Goal: Task Accomplishment & Management: Manage account settings

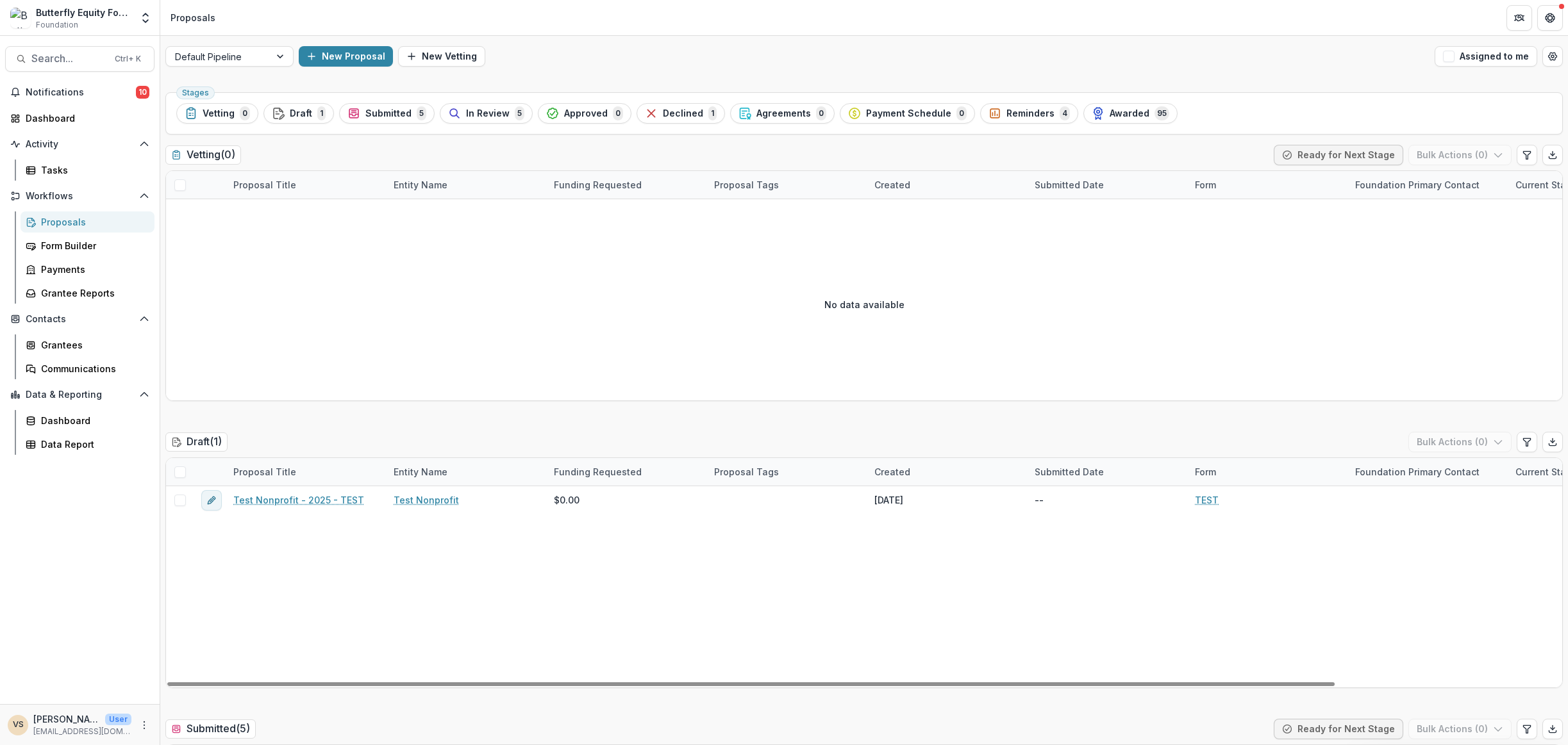
scroll to position [513, 0]
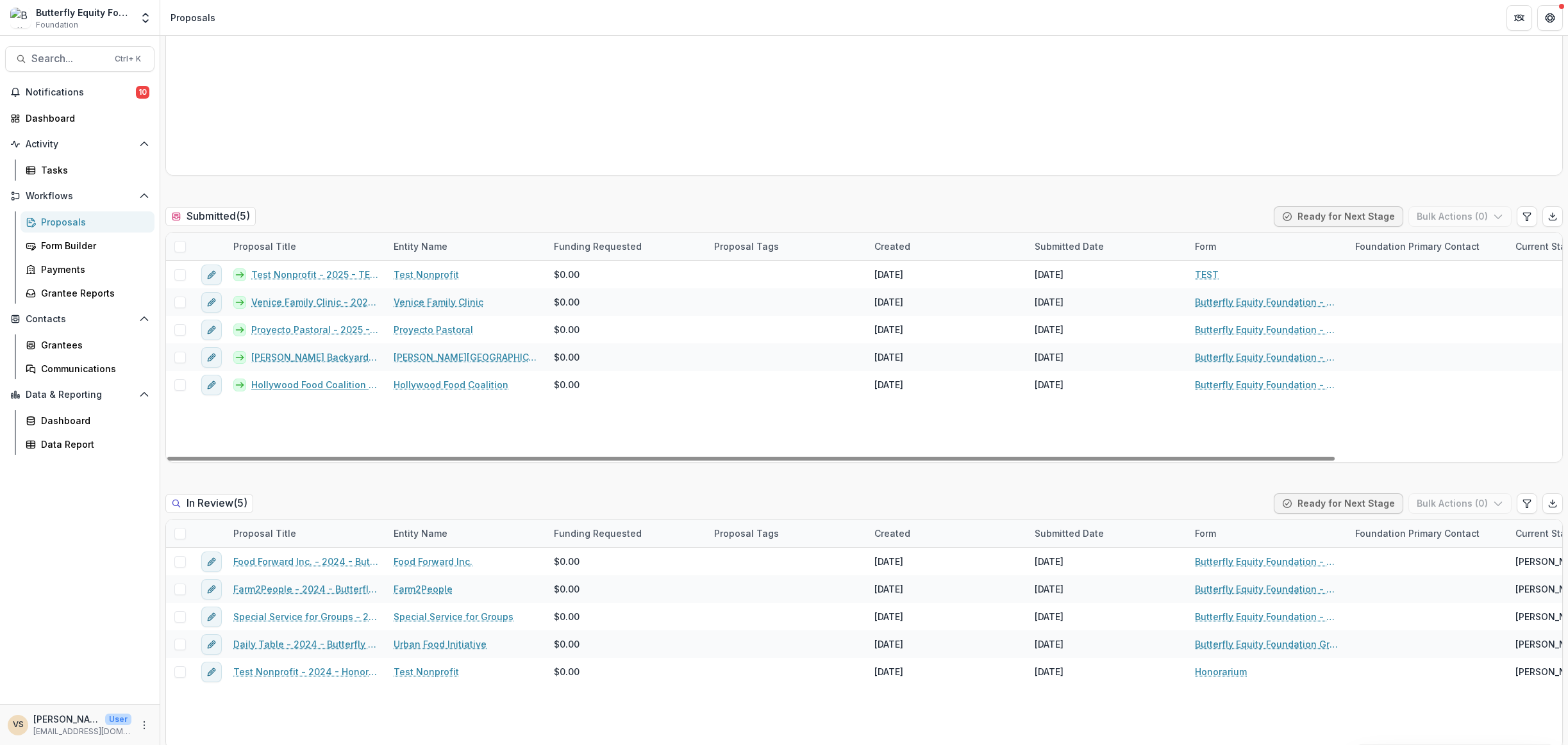
click at [320, 389] on link "Hollywood Food Coalition - 2025 - Butterfly Equity Foundation - Annual Info She…" at bounding box center [315, 385] width 127 height 13
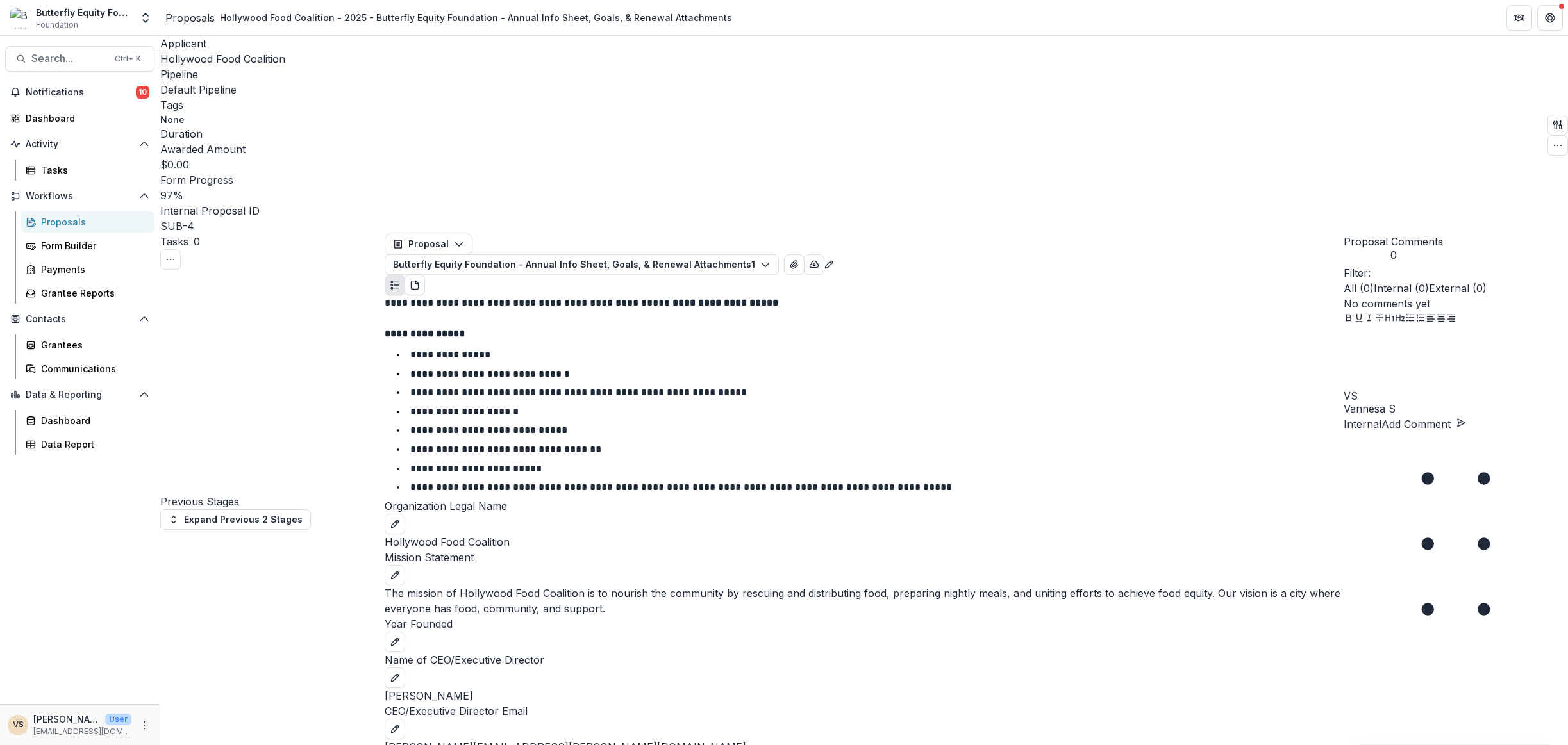
select select "*********"
click at [228, 510] on button "Expand Previous 2 Stages" at bounding box center [235, 520] width 151 height 21
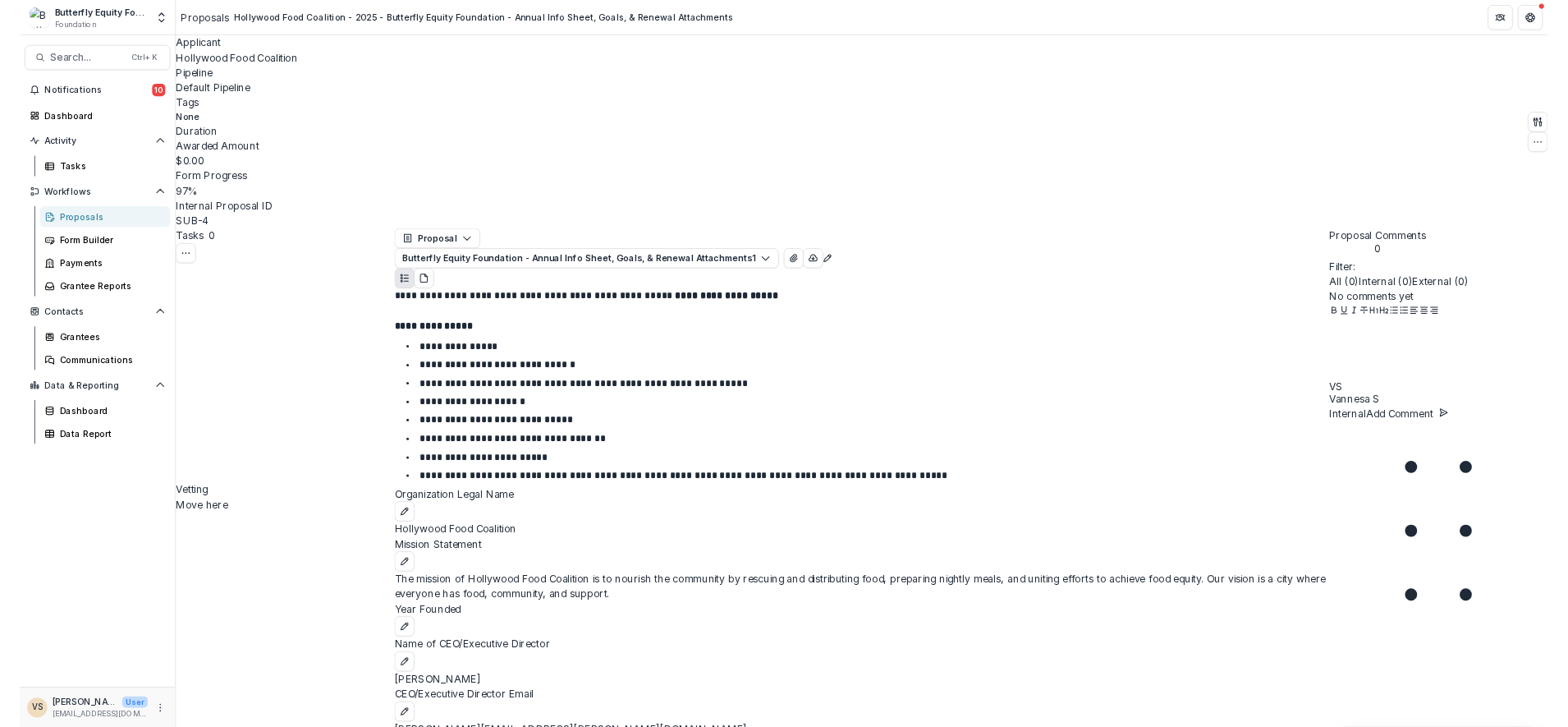
scroll to position [3794, 0]
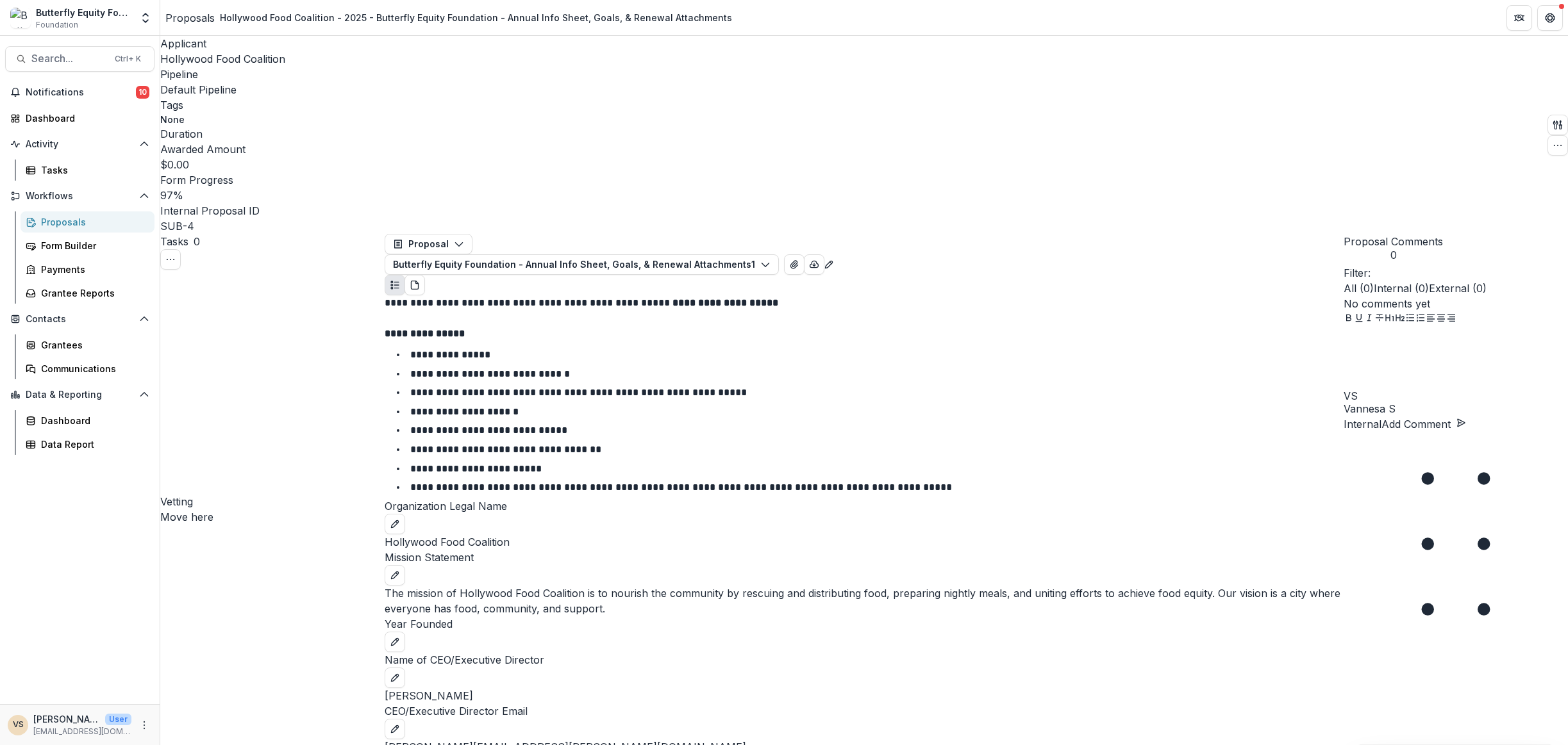
select select "*********"
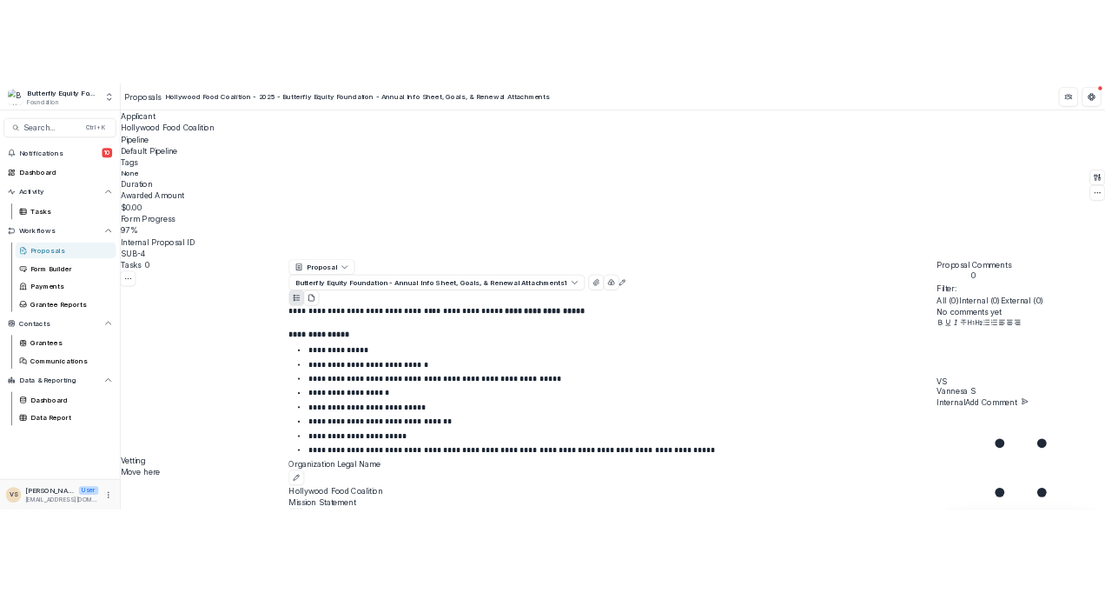
scroll to position [2688, 0]
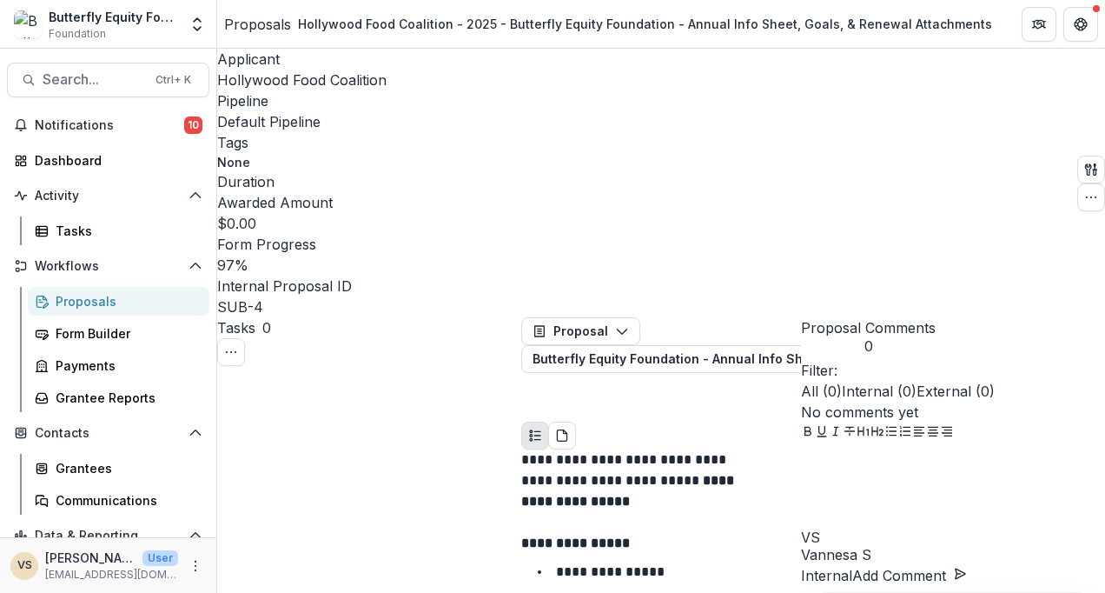
scroll to position [3934, 0]
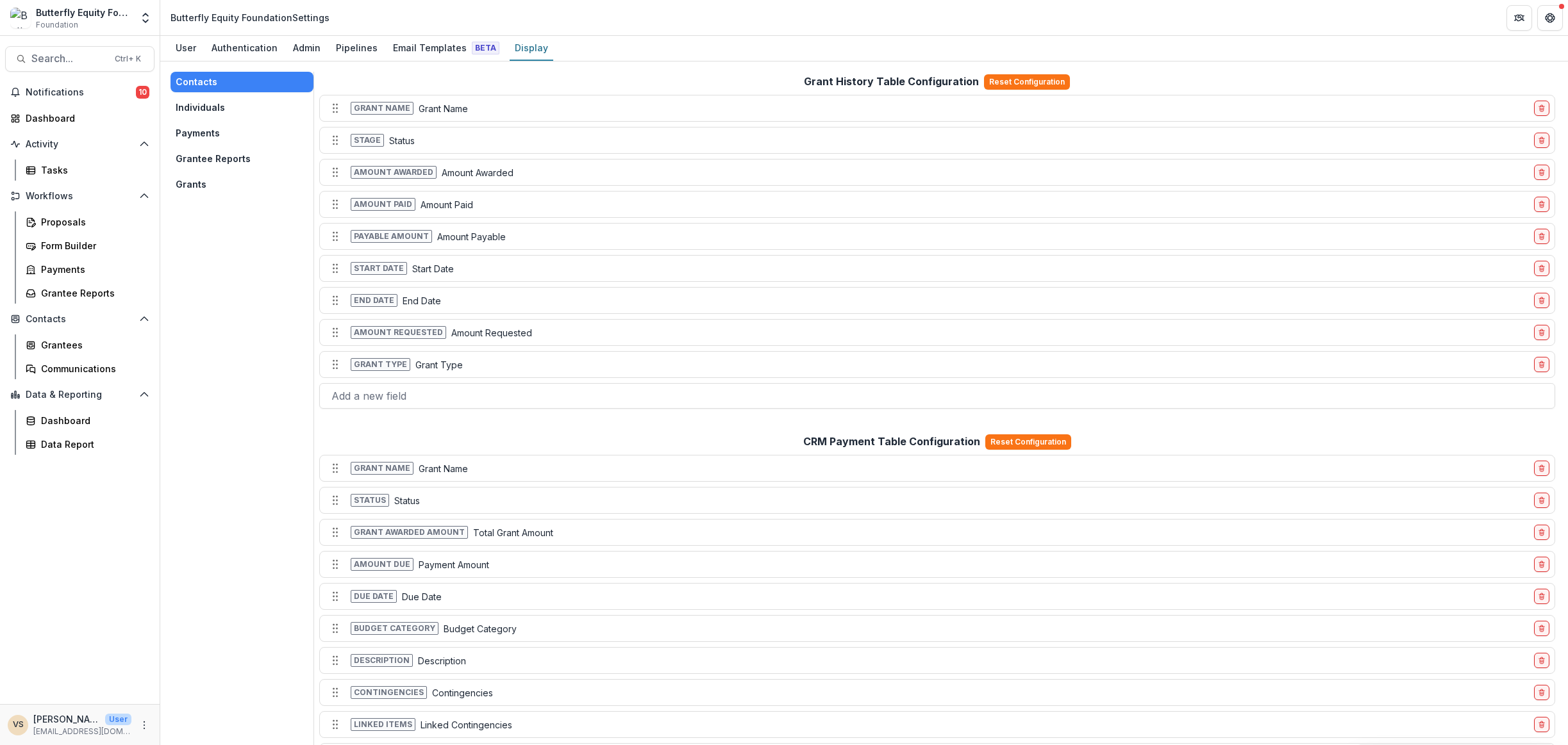
click at [67, 210] on div "Workflows Proposals Form Builder Payments Grantee Reports" at bounding box center [80, 245] width 159 height 118
click at [71, 222] on div "Proposals" at bounding box center [93, 222] width 103 height 13
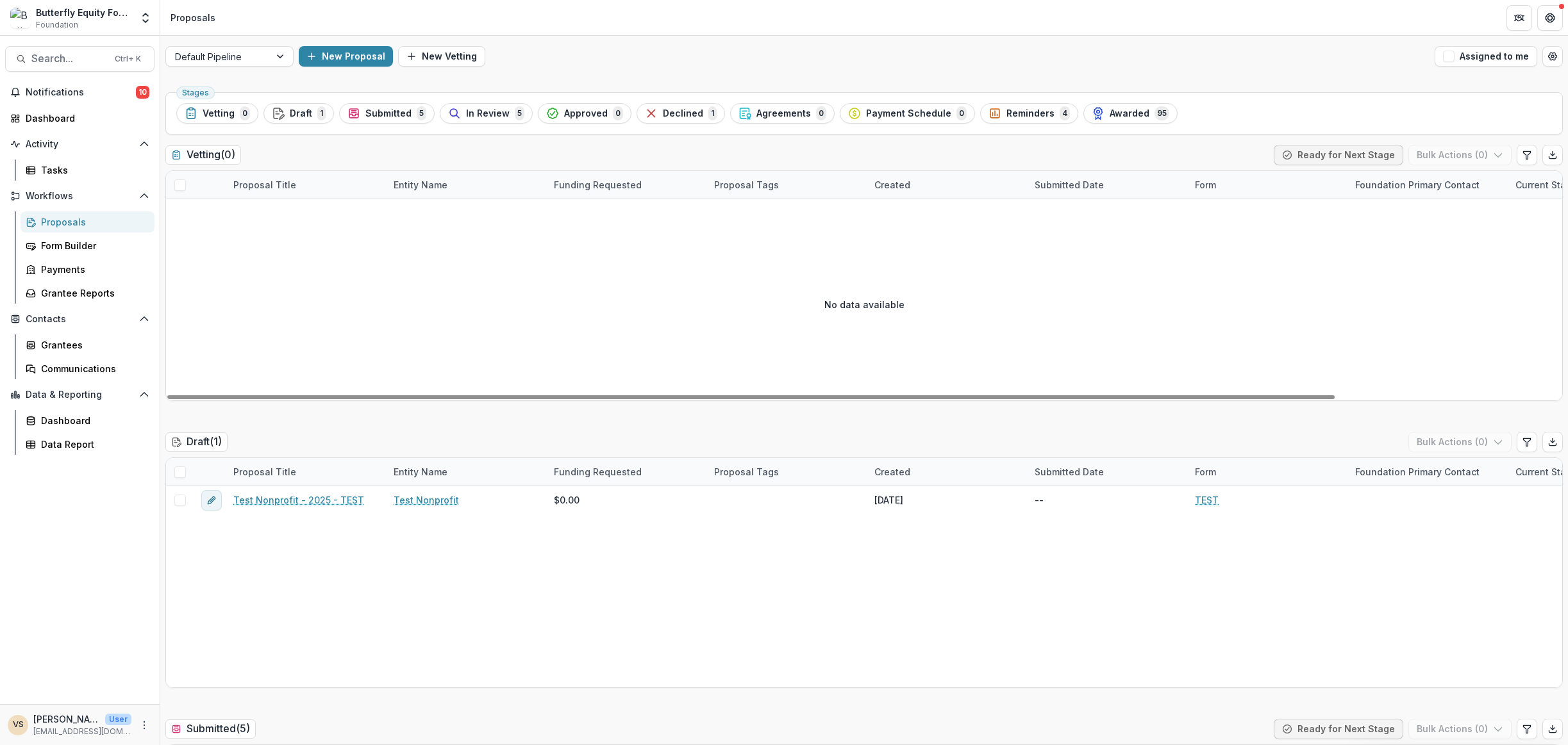
click at [417, 116] on span "5" at bounding box center [421, 113] width 10 height 14
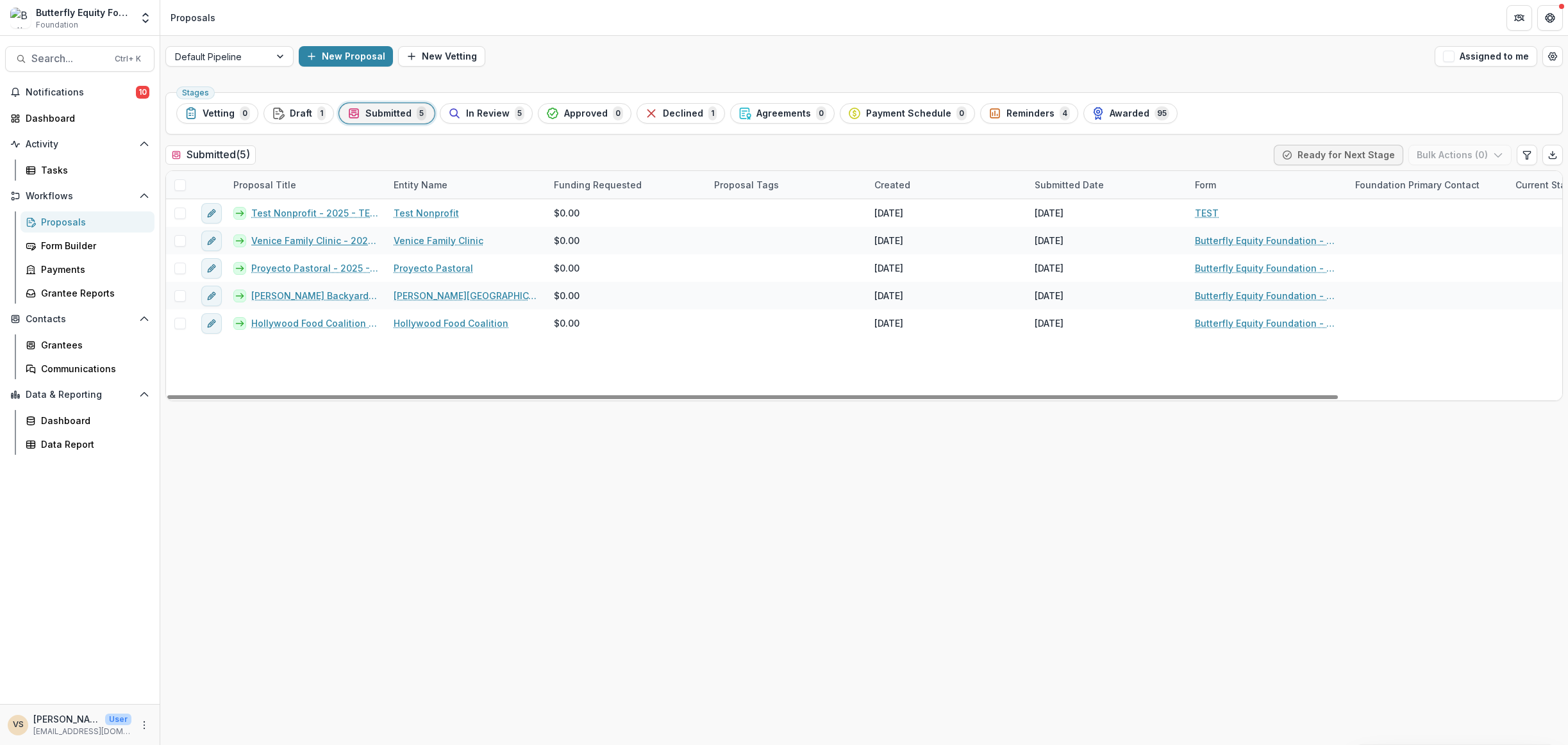
click at [320, 240] on link "Venice Family Clinic - 2025 - Butterfly Equity Foundation - Annual Info Sheet, …" at bounding box center [315, 240] width 127 height 13
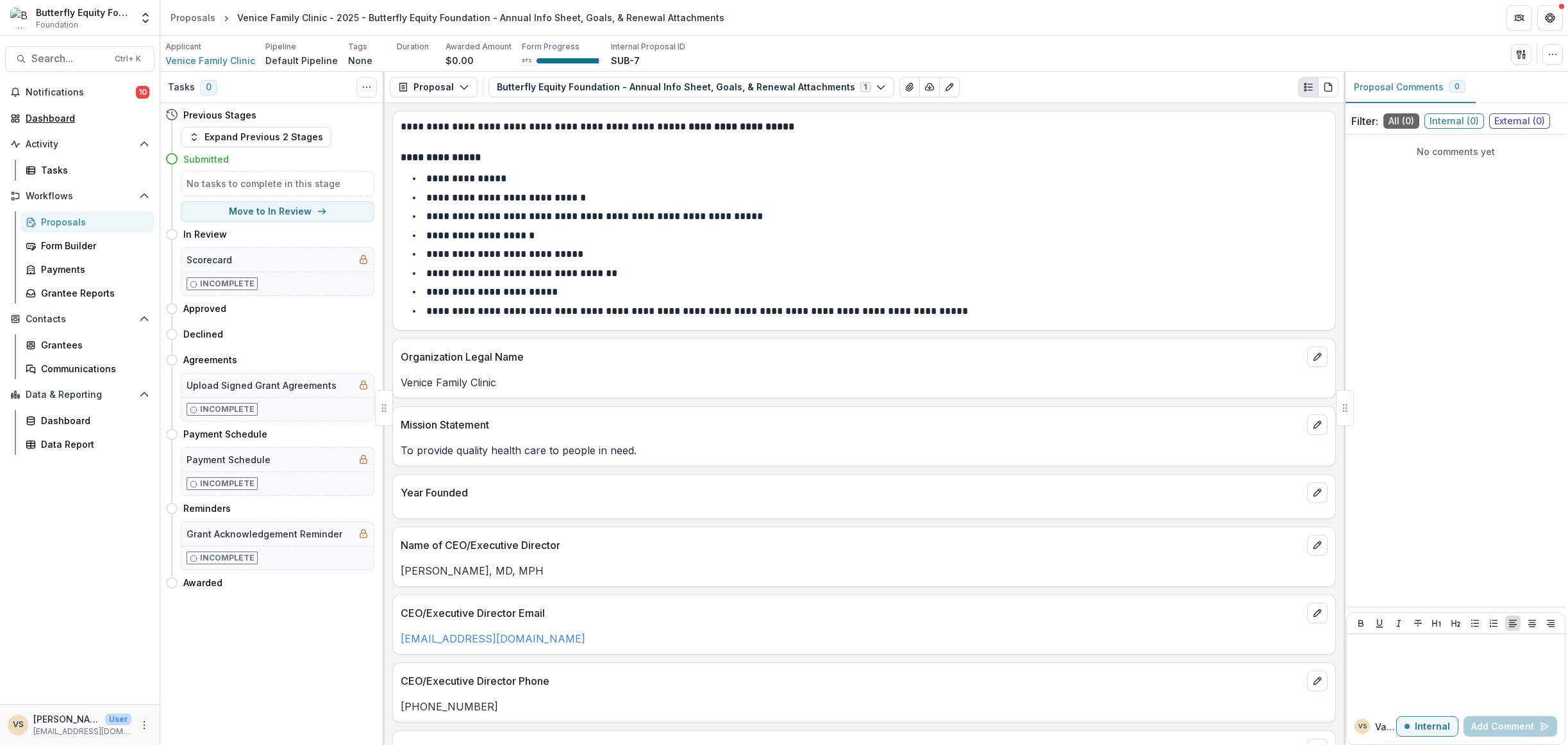
click at [63, 117] on div "Dashboard" at bounding box center [85, 118] width 119 height 13
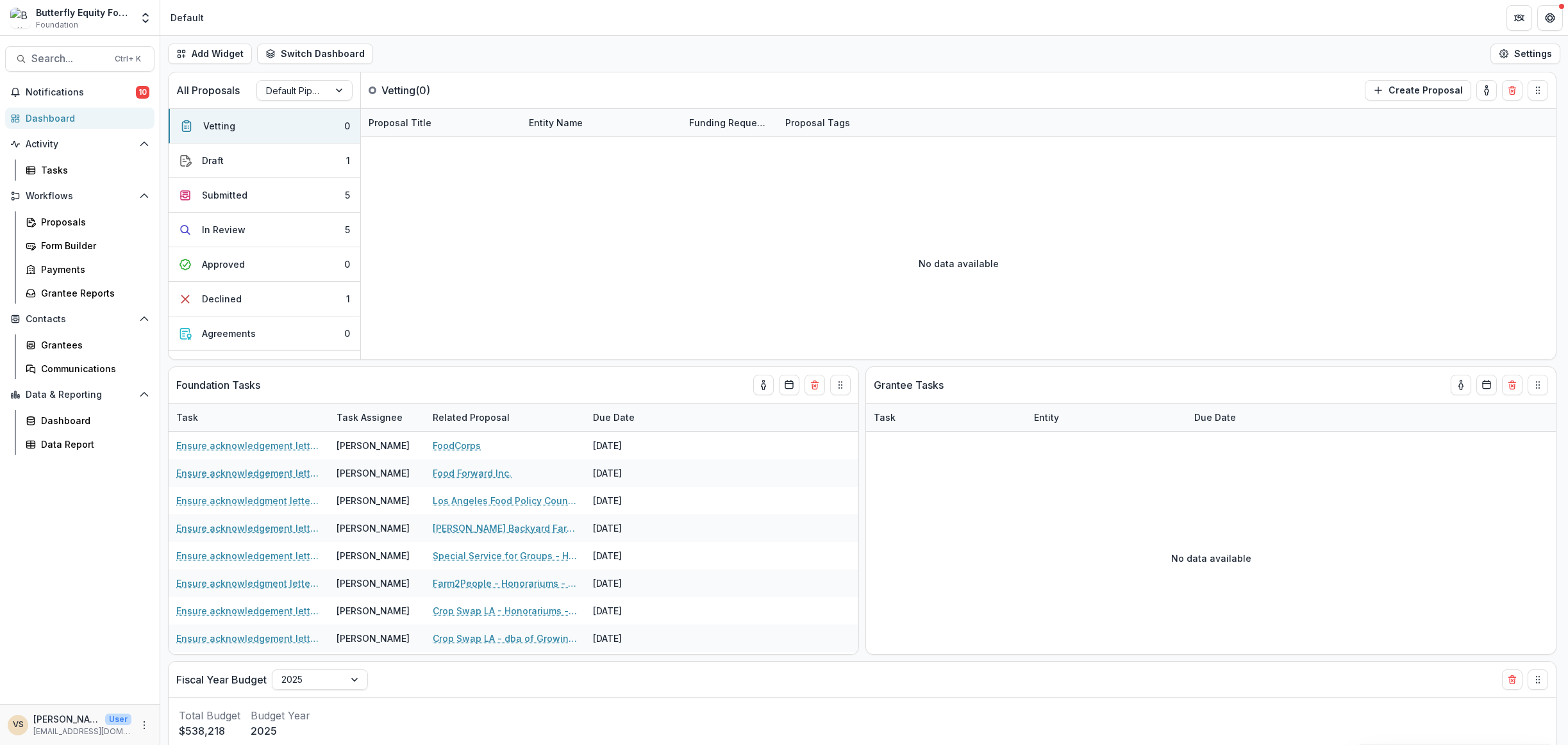
click at [261, 194] on button "Submitted 5" at bounding box center [264, 195] width 192 height 35
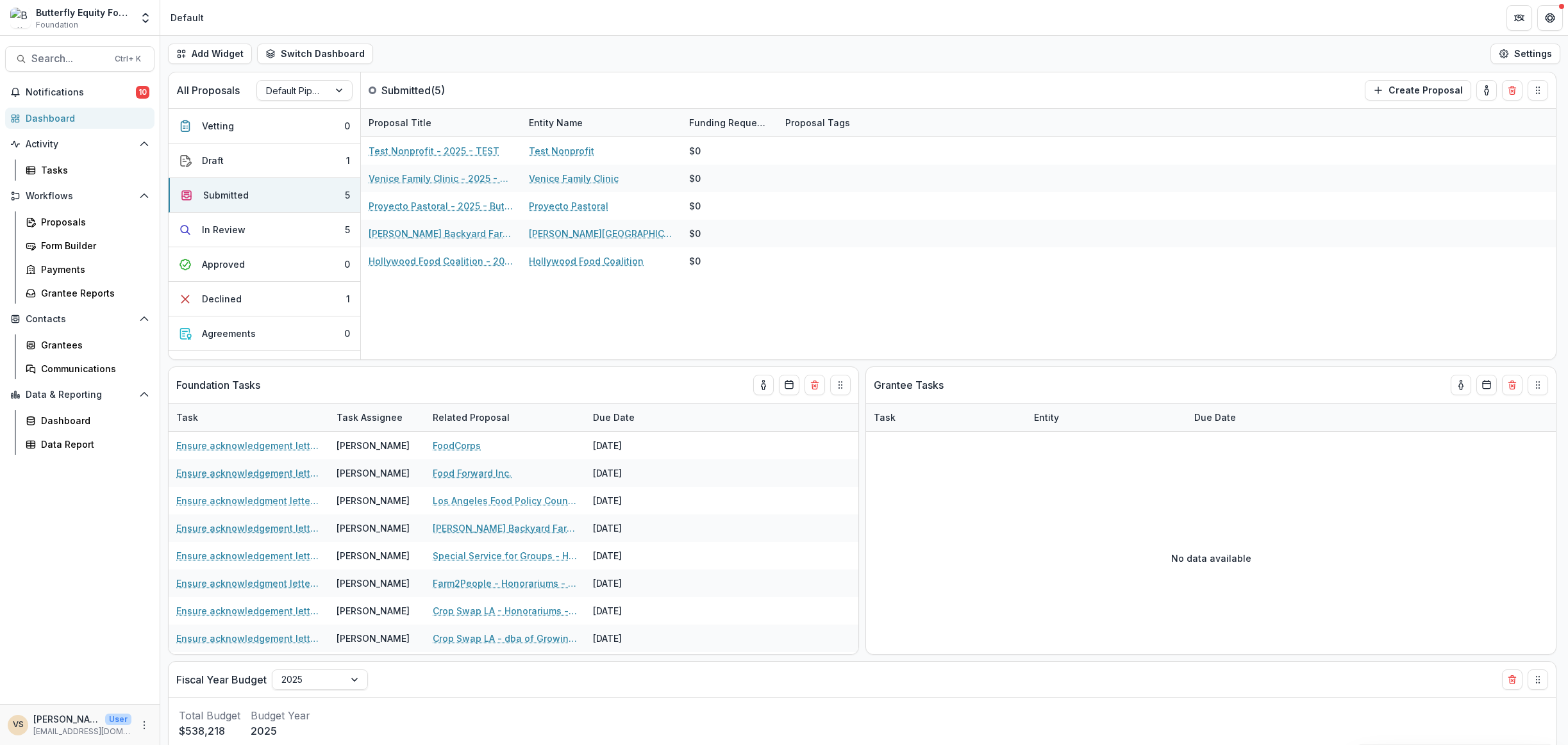
click at [258, 237] on button "In Review 5" at bounding box center [264, 229] width 192 height 35
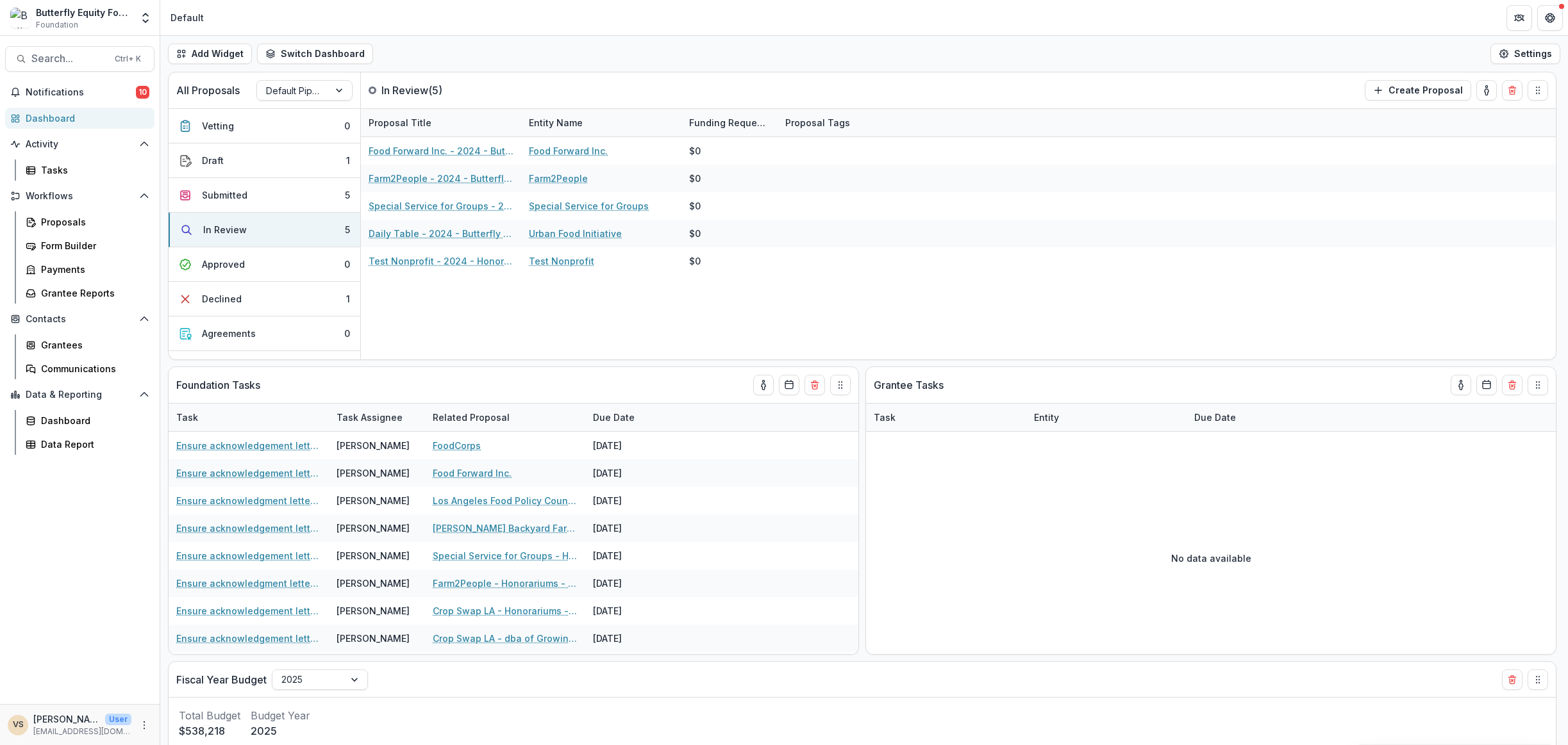
click at [249, 260] on button "Approved 0" at bounding box center [264, 264] width 192 height 35
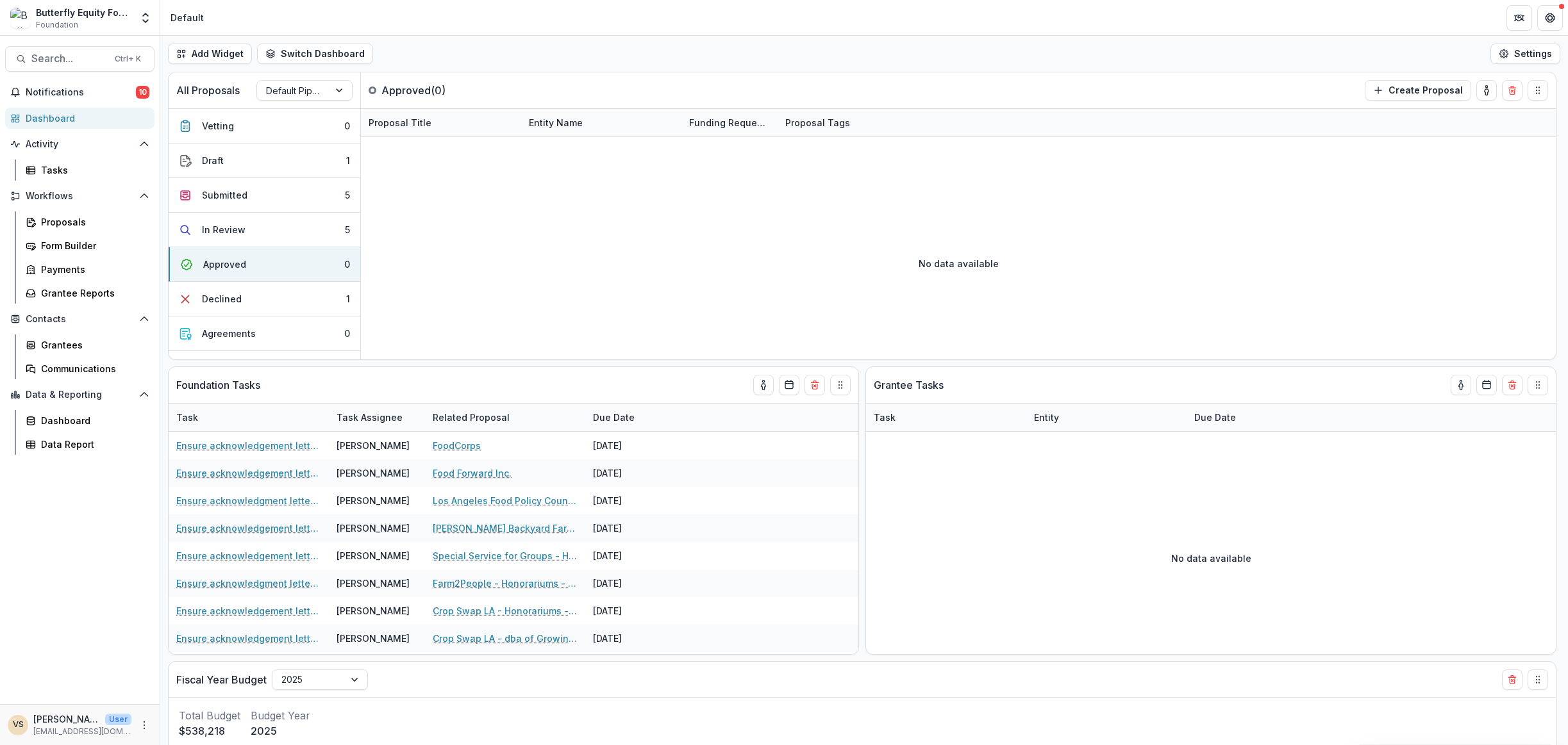
click at [258, 226] on button "In Review 5" at bounding box center [264, 229] width 192 height 35
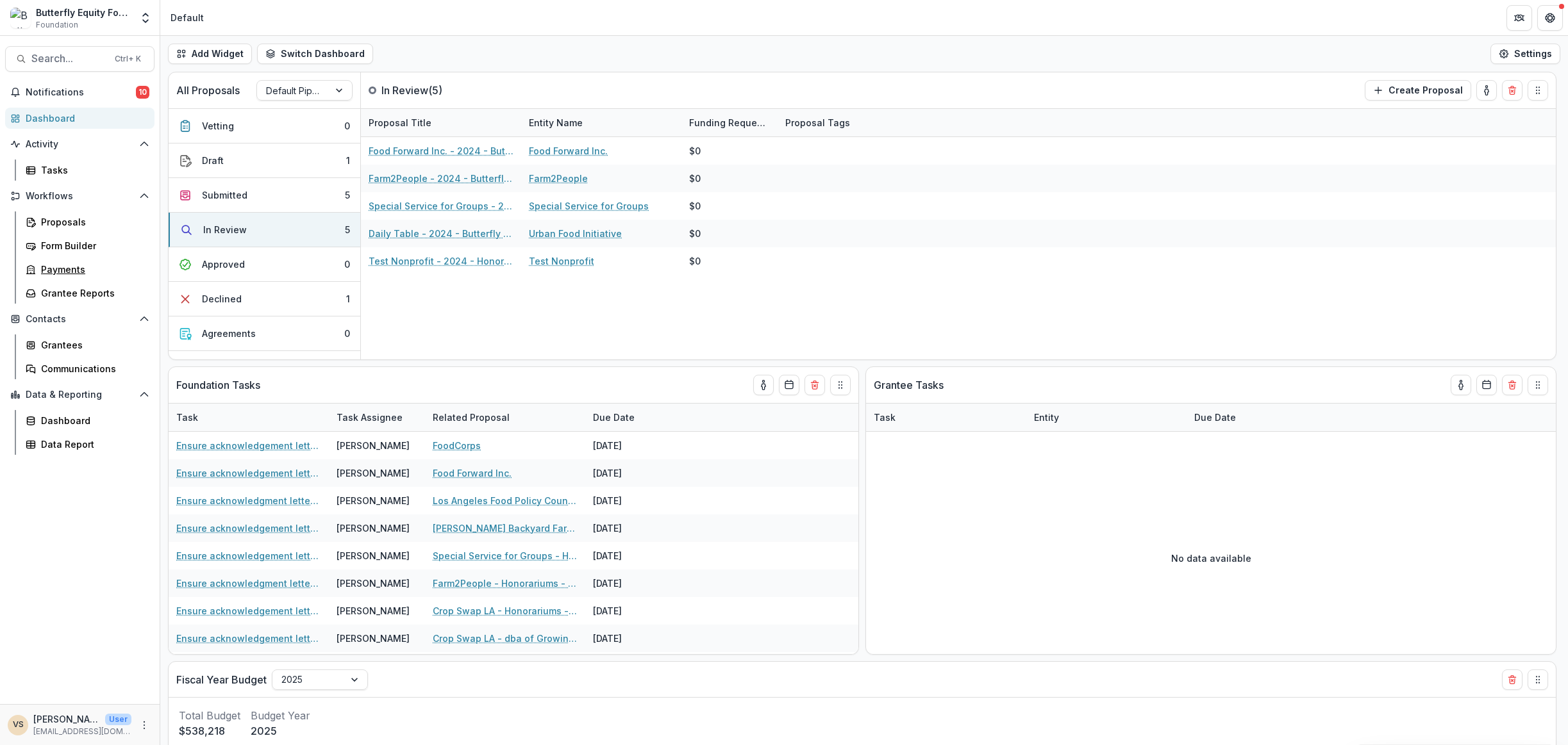
click at [63, 272] on div "Payments" at bounding box center [93, 269] width 103 height 13
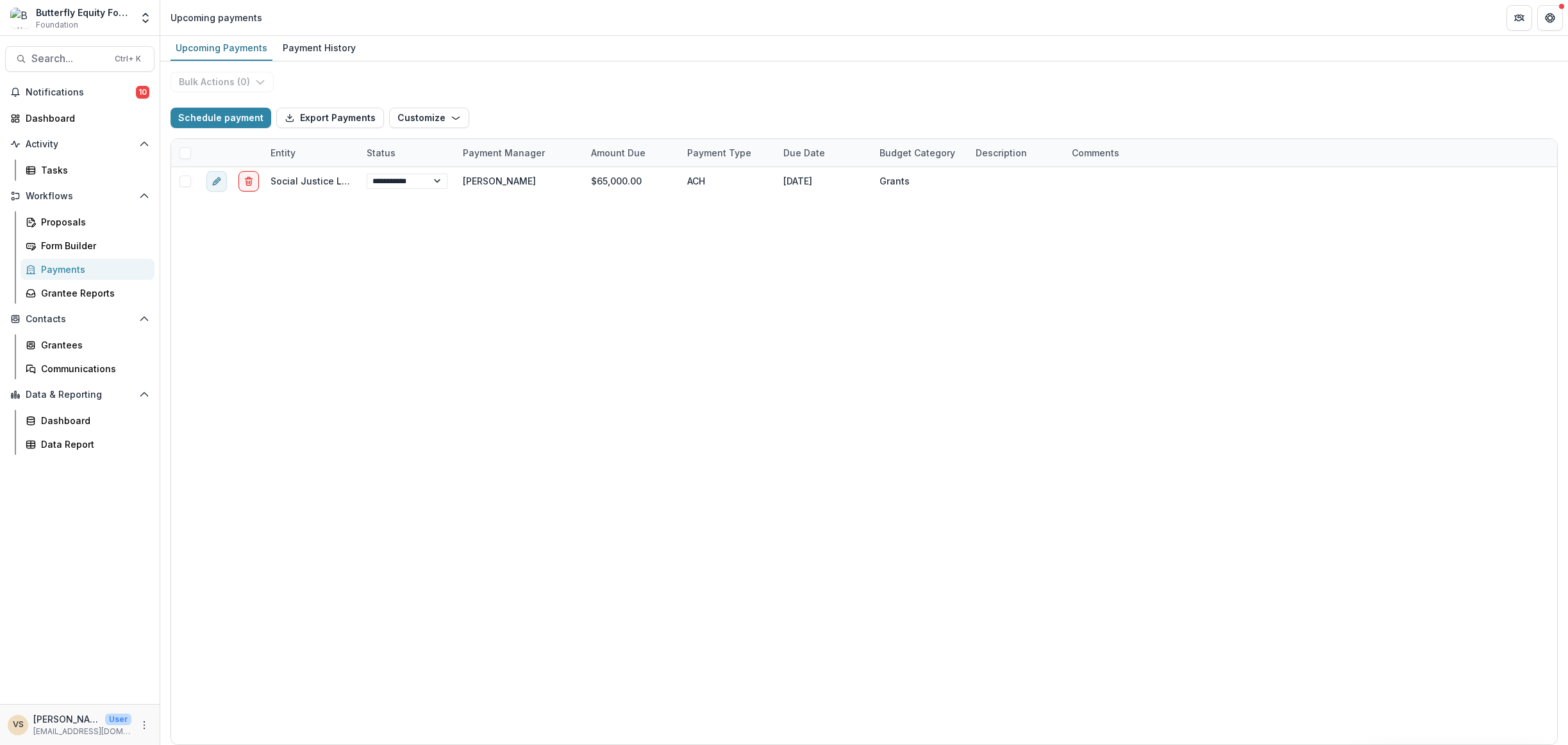
click at [297, 52] on div "Payment History" at bounding box center [319, 47] width 83 height 18
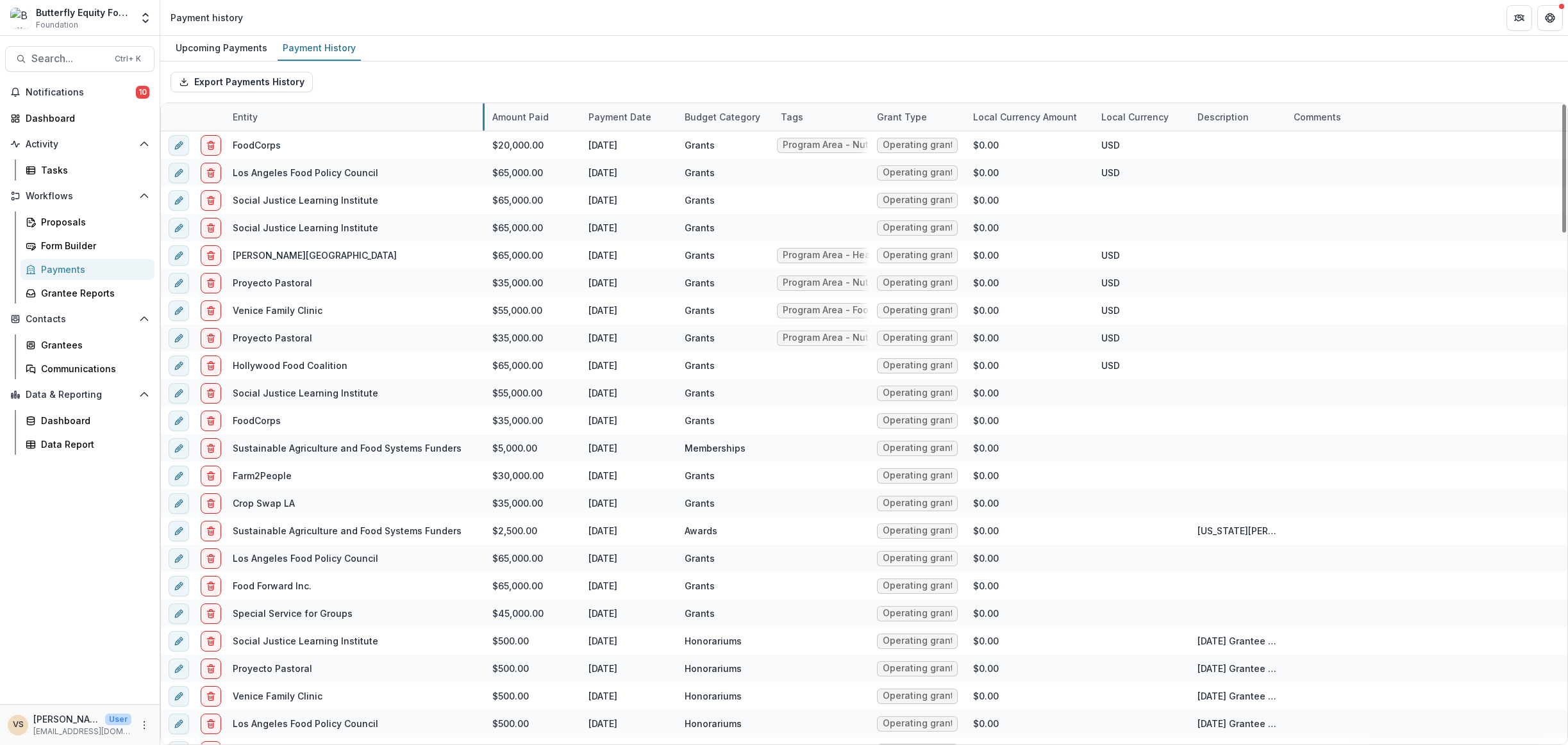
drag, startPoint x: 320, startPoint y: 111, endPoint x: 484, endPoint y: 136, distance: 165.9
click at [263, 145] on link "FoodCorps" at bounding box center [256, 145] width 48 height 11
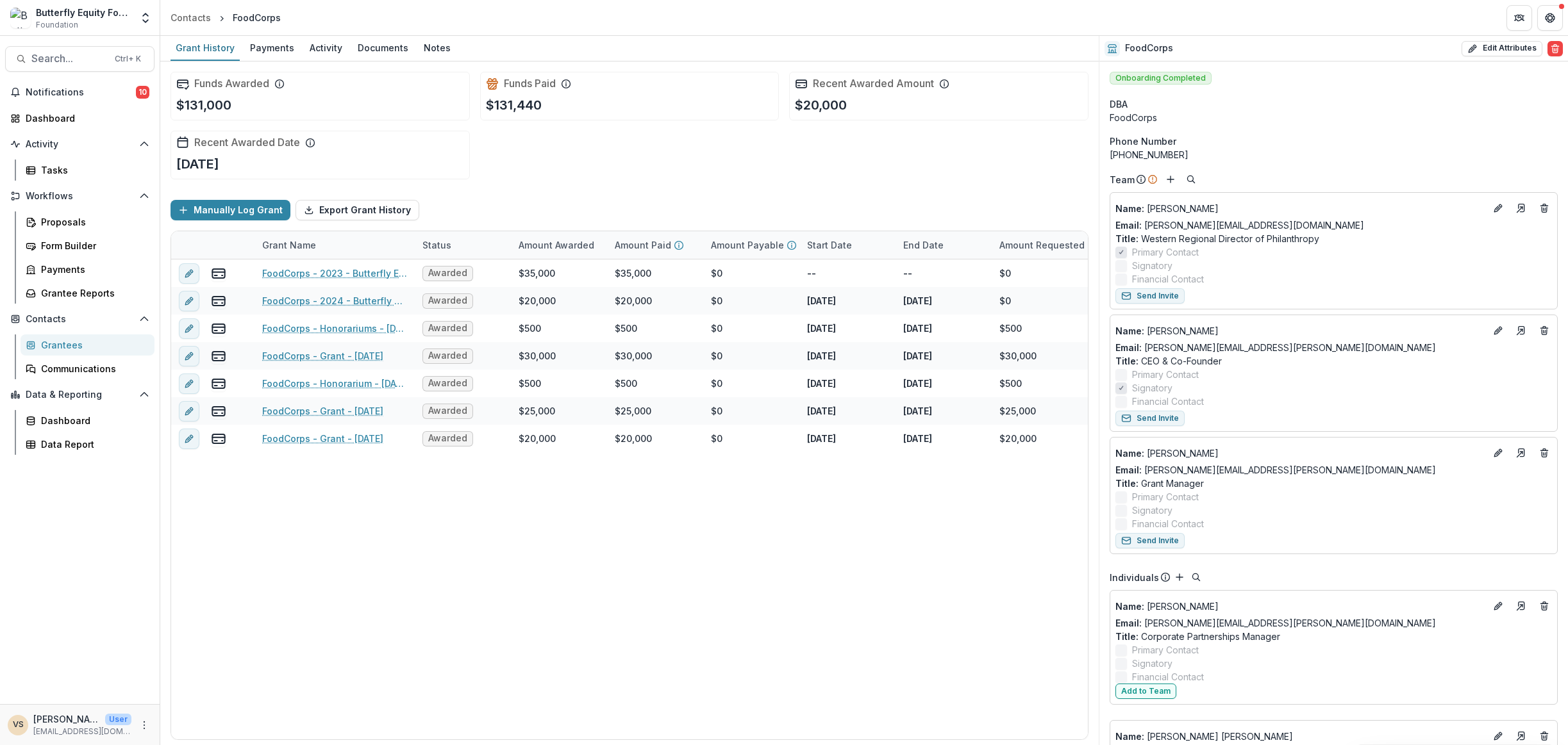
click at [198, 17] on div "Contacts" at bounding box center [190, 18] width 41 height 13
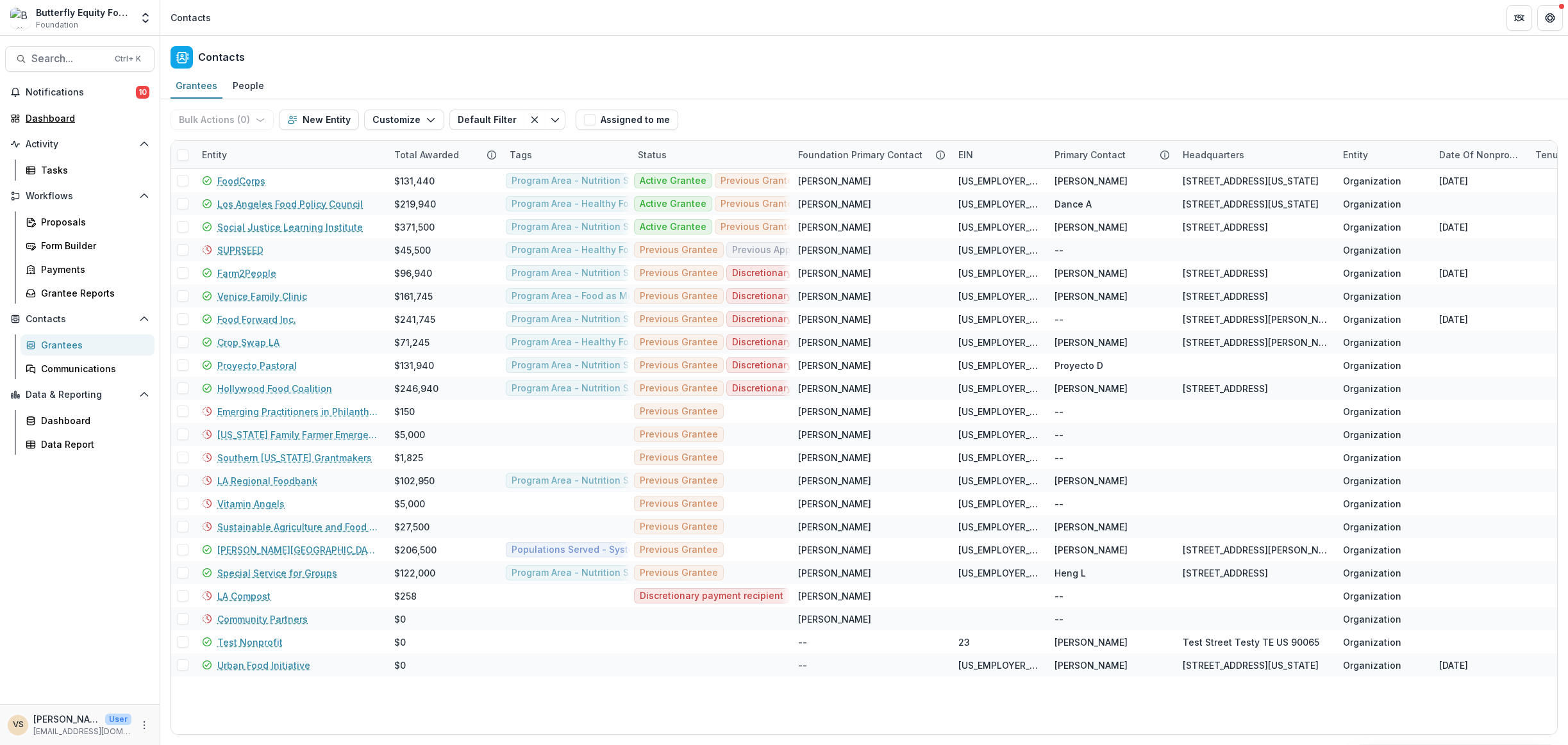
click at [45, 112] on div "Dashboard" at bounding box center [85, 118] width 119 height 13
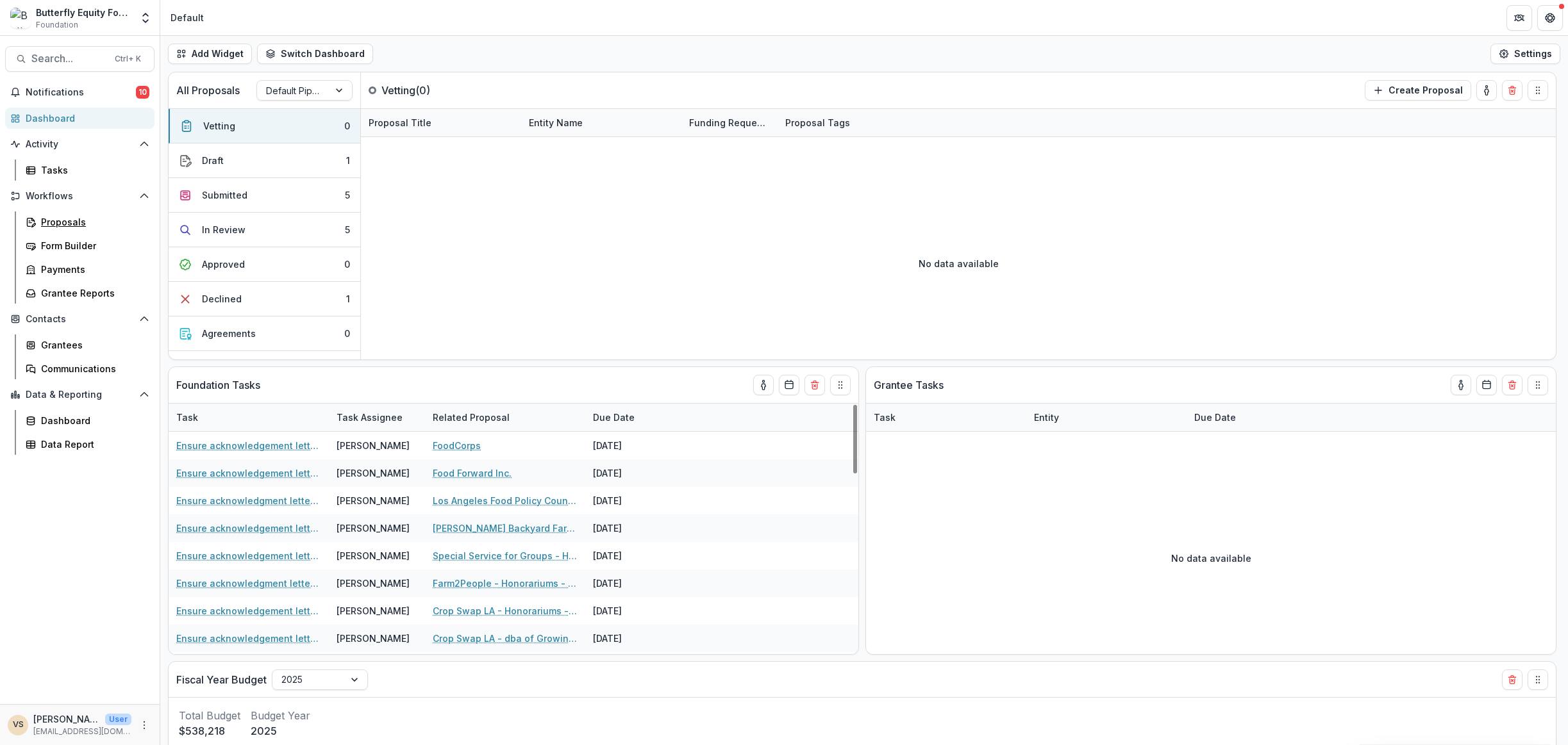
click at [84, 226] on div "Proposals" at bounding box center [93, 222] width 103 height 13
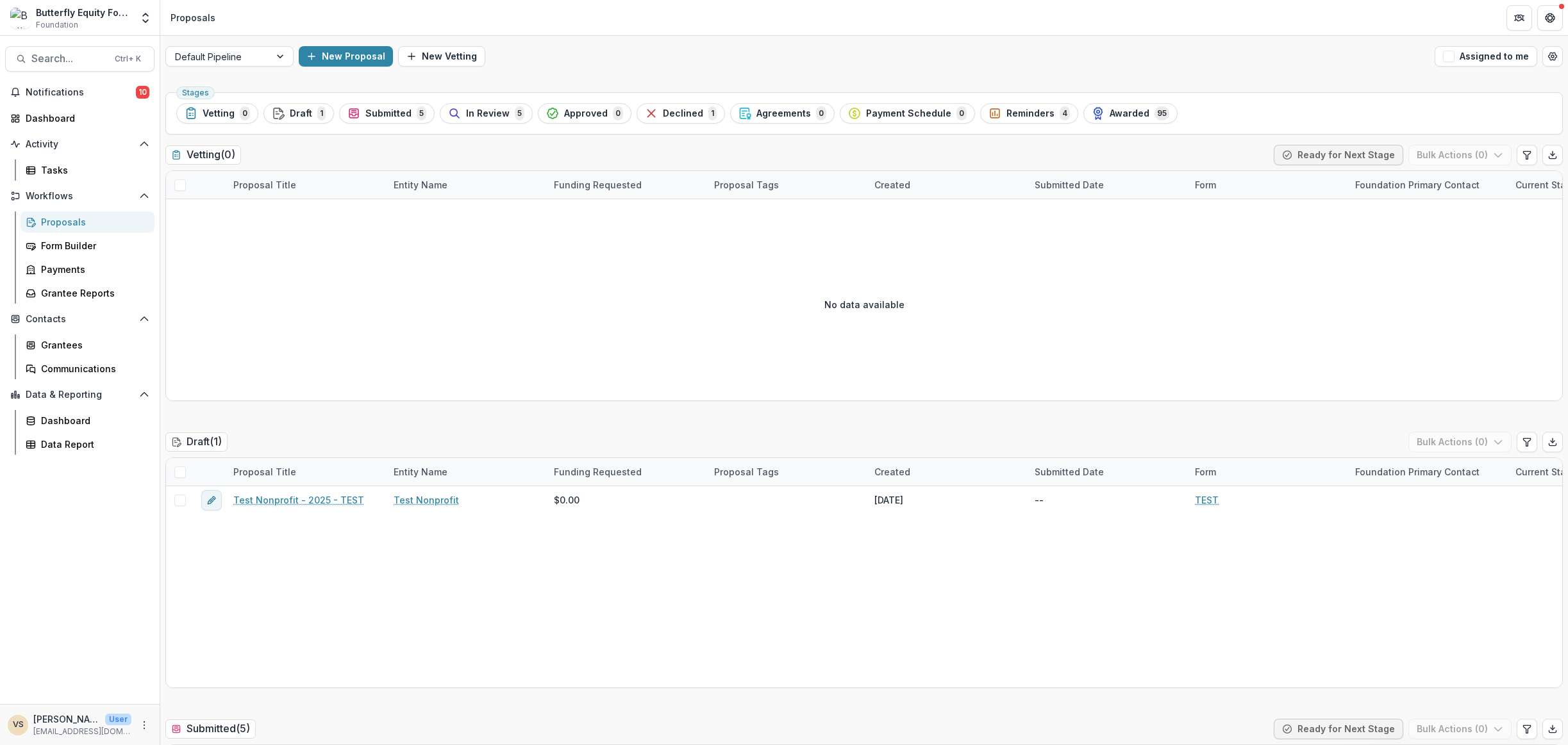
click at [1102, 107] on div "Awarded 95" at bounding box center [1130, 113] width 77 height 14
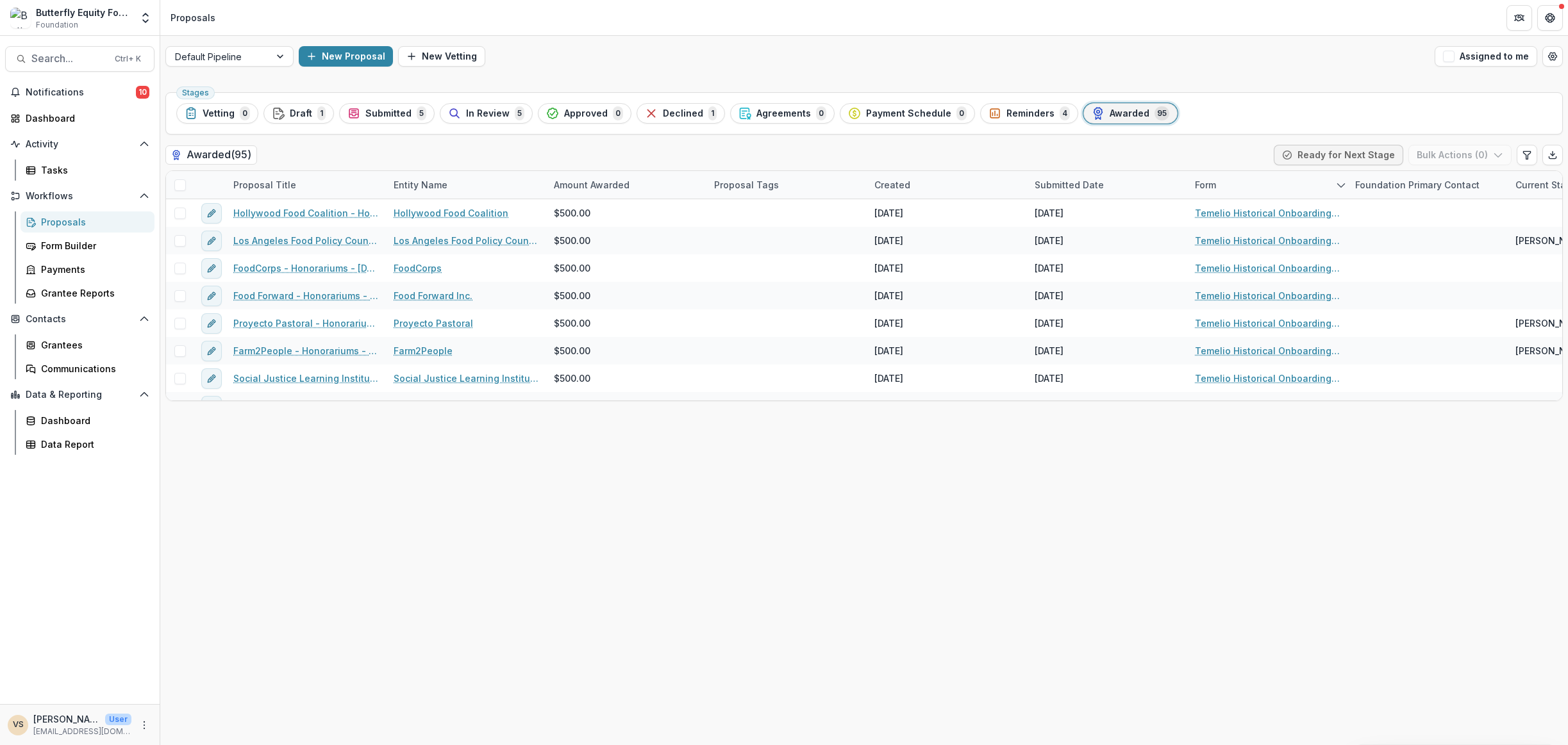
click at [393, 117] on span "Submitted" at bounding box center [388, 114] width 46 height 11
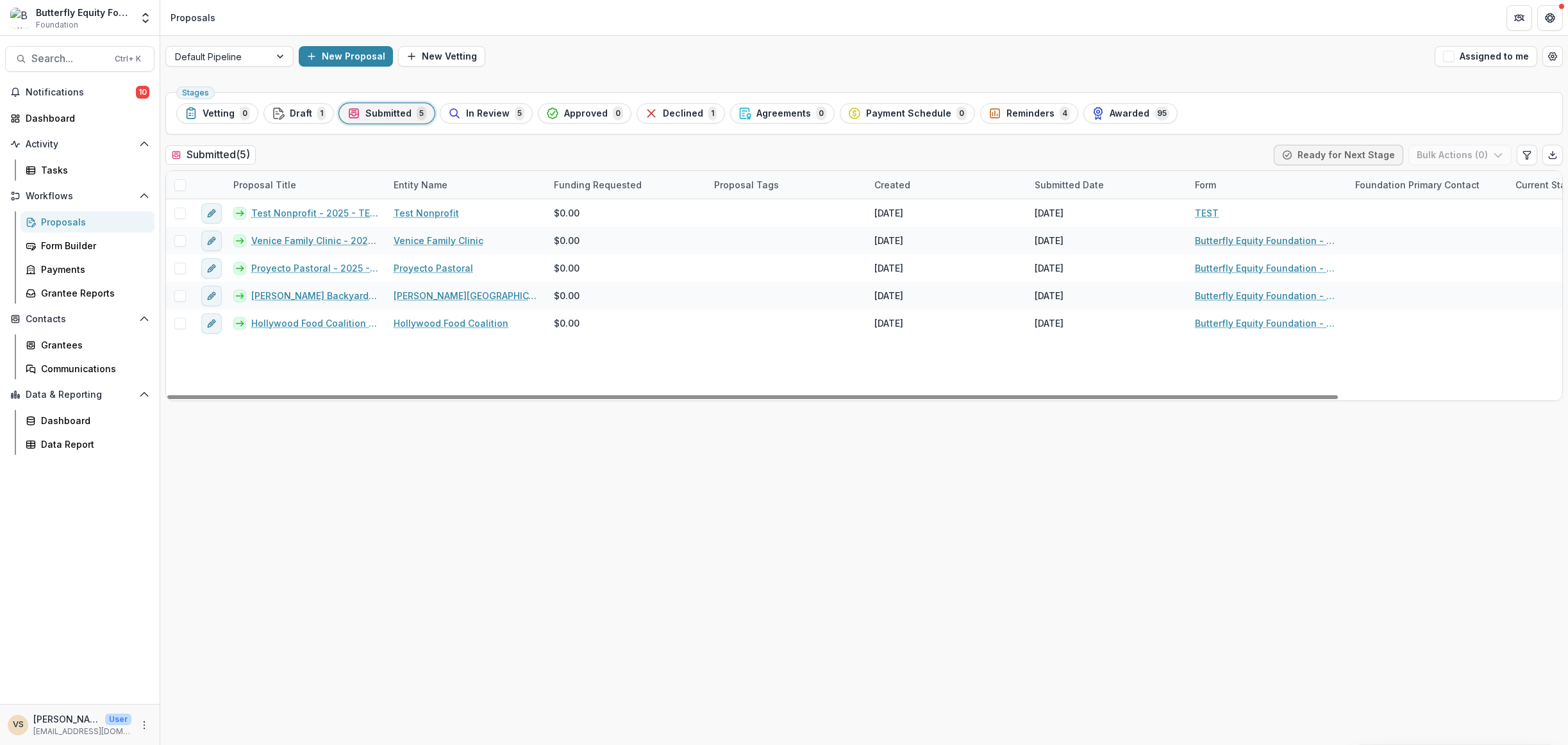
click at [499, 114] on span "In Review" at bounding box center [488, 114] width 44 height 11
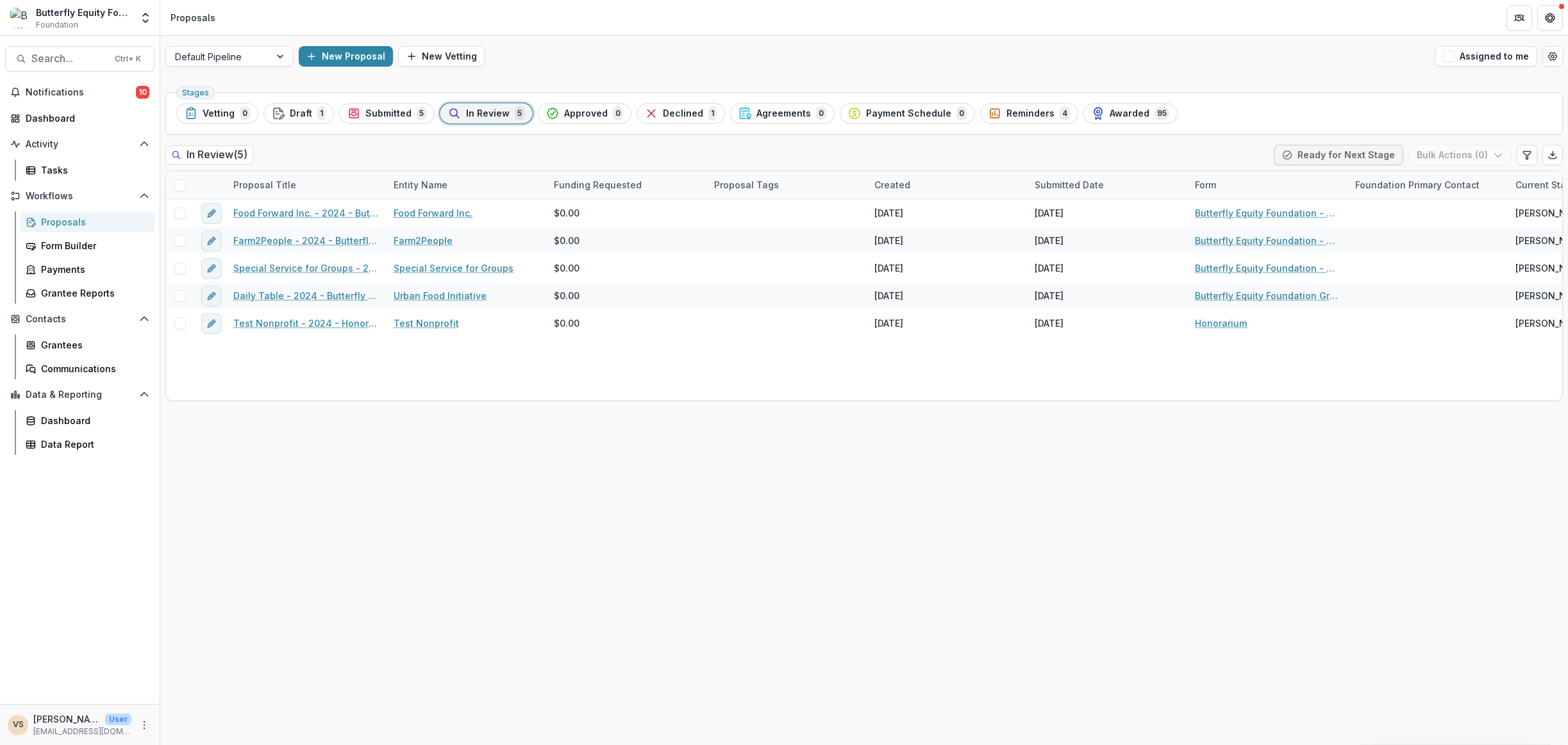
click at [557, 114] on div "Approved 0" at bounding box center [584, 113] width 77 height 14
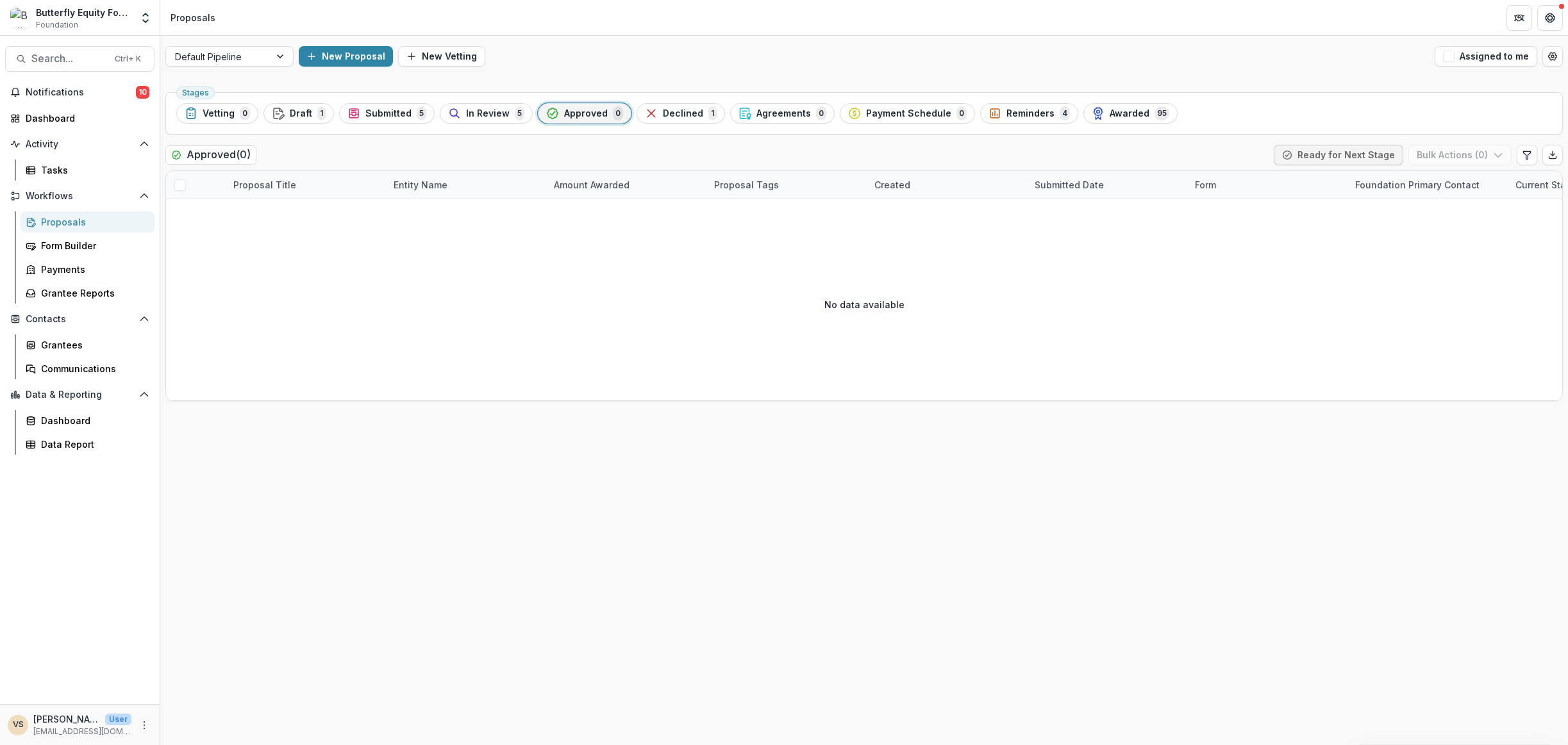
click at [670, 119] on div "Declined 1" at bounding box center [680, 113] width 72 height 14
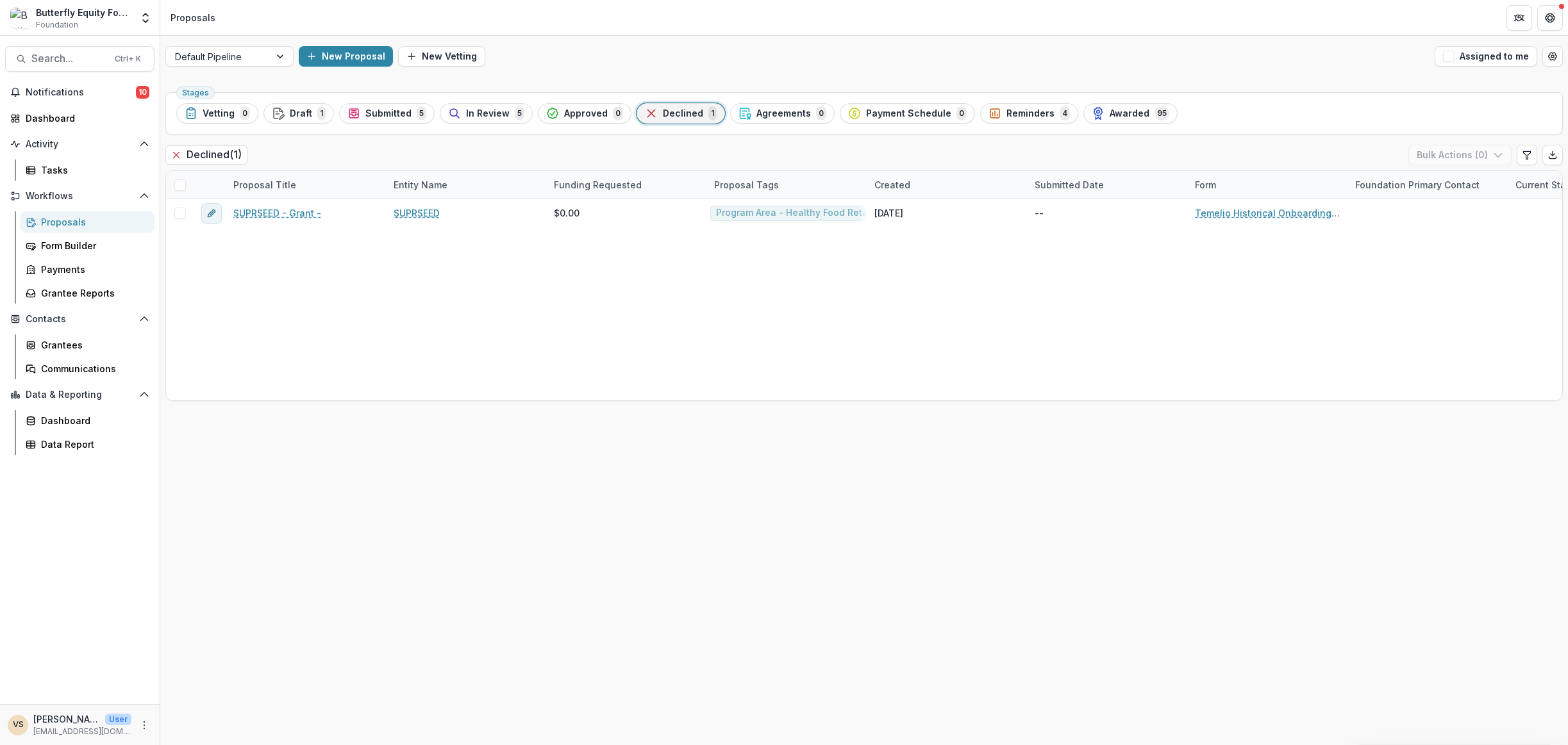
click at [376, 121] on button "Submitted 5" at bounding box center [387, 114] width 95 height 21
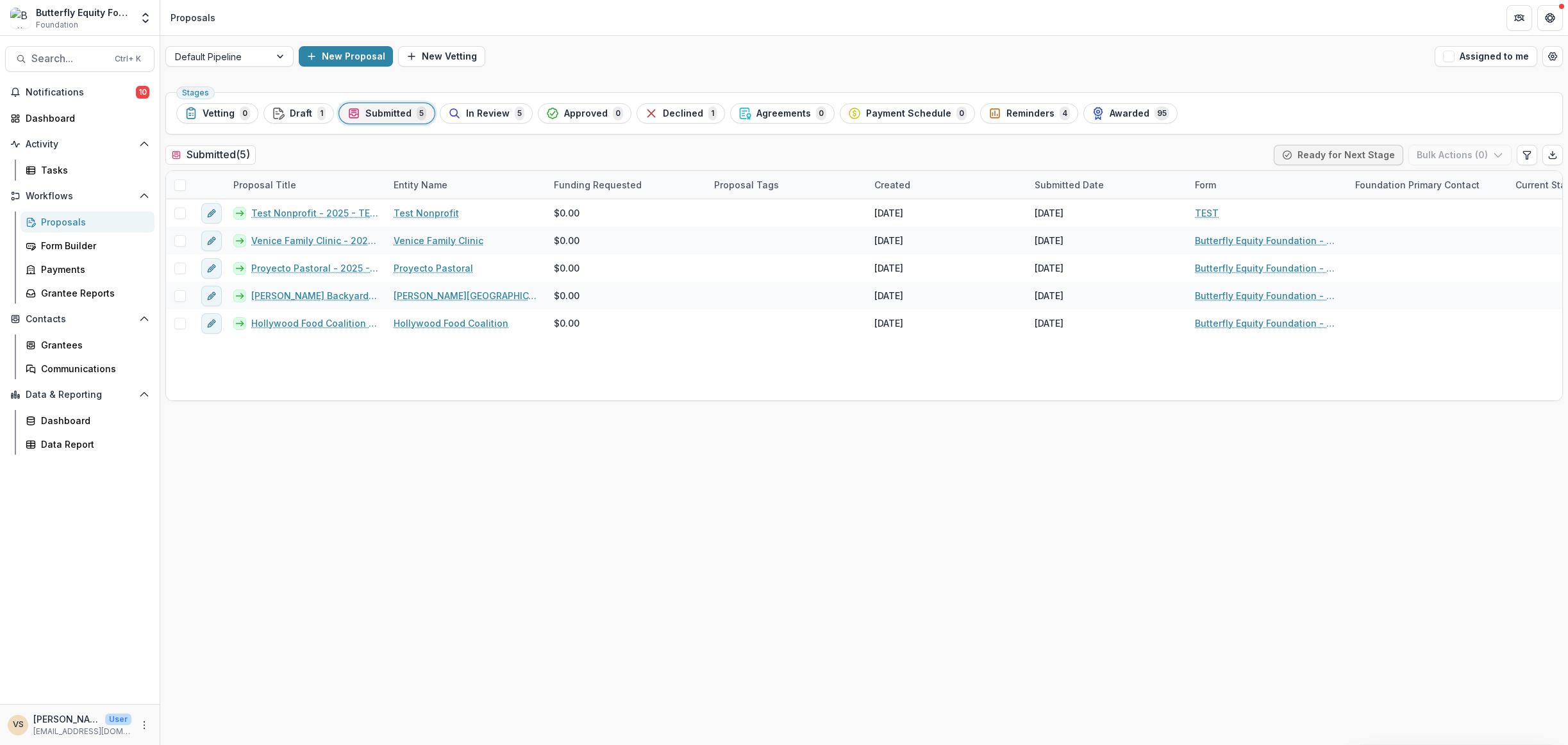
click at [494, 109] on span "In Review" at bounding box center [488, 114] width 44 height 11
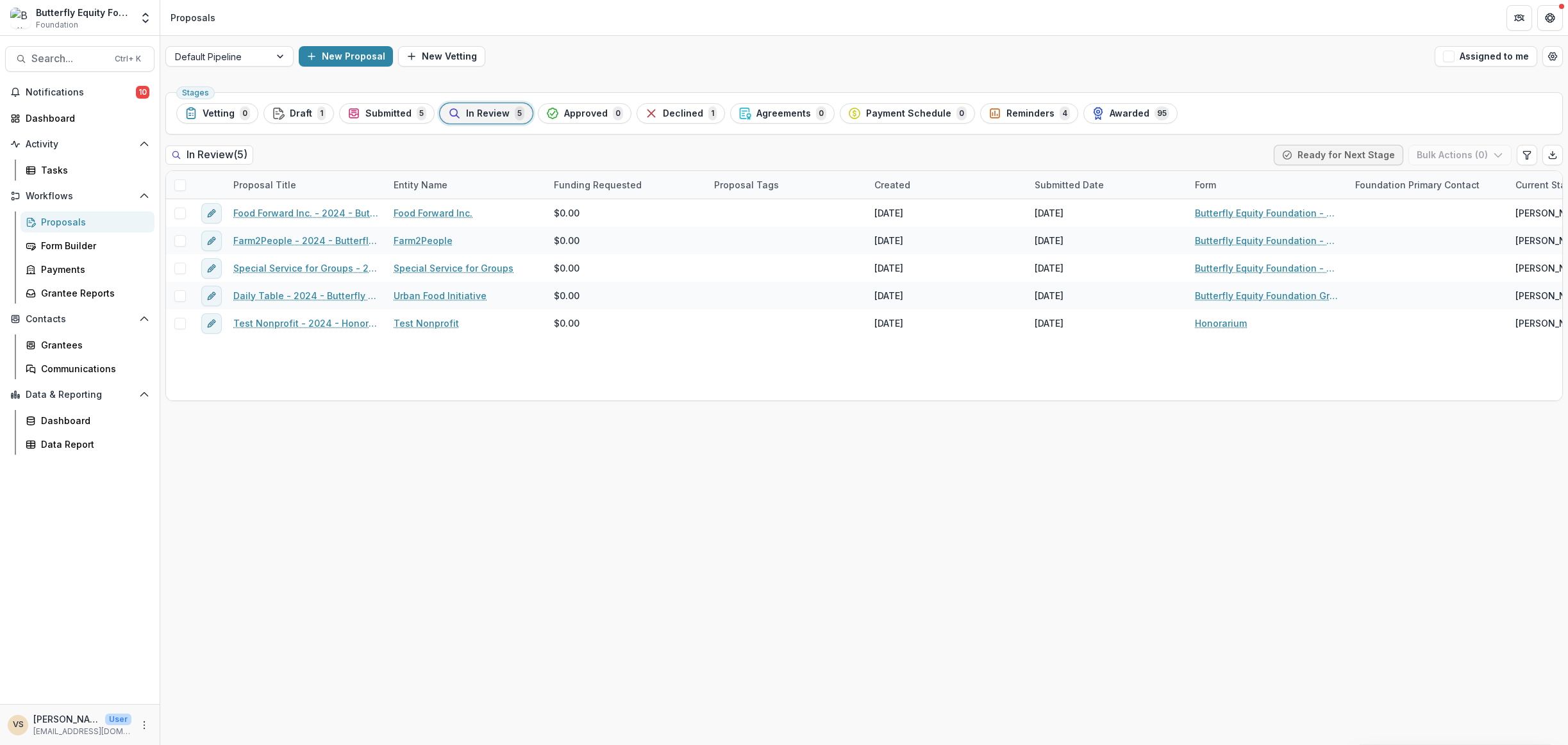
click at [1141, 121] on button "Awarded 95" at bounding box center [1130, 114] width 94 height 21
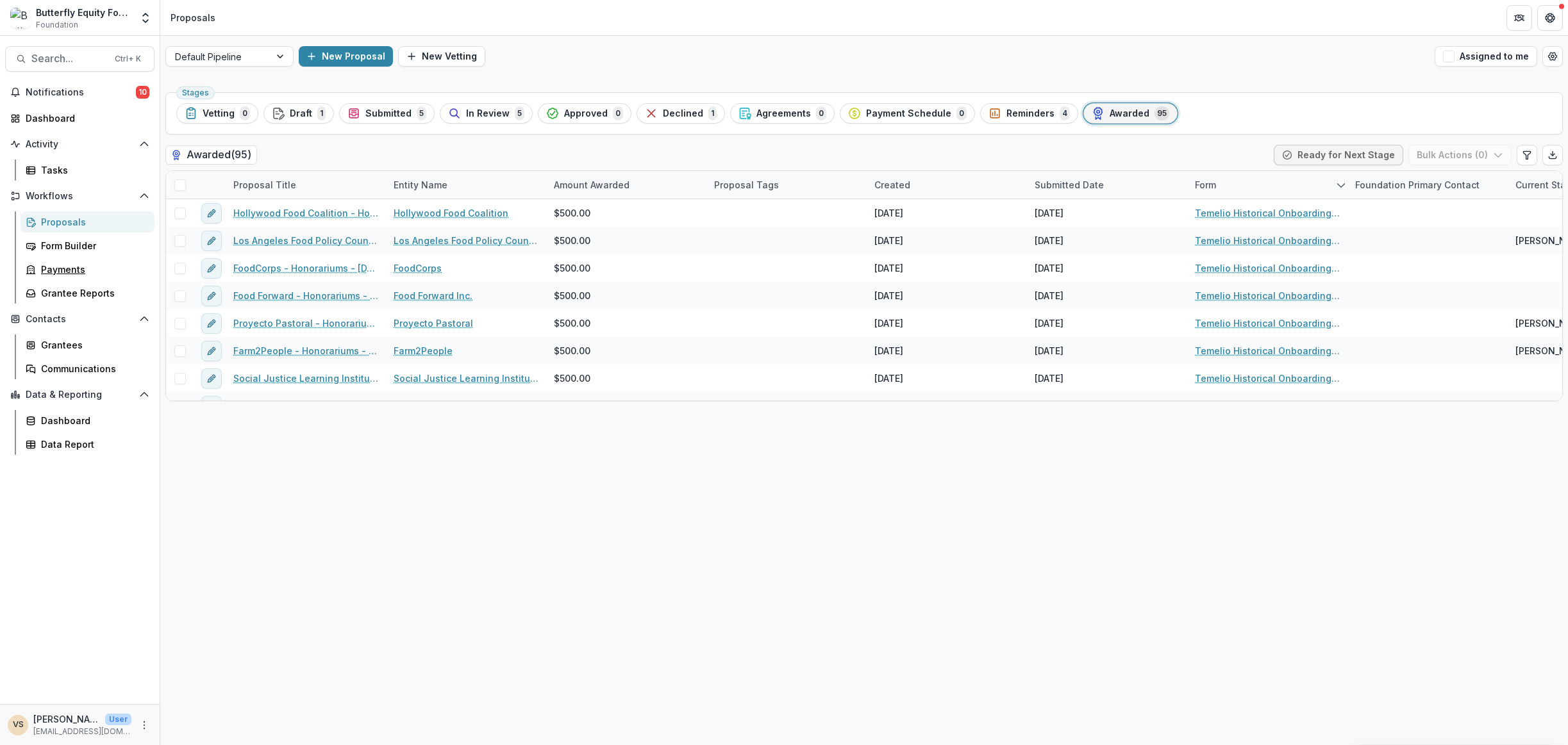
click at [76, 266] on div "Payments" at bounding box center [93, 269] width 103 height 13
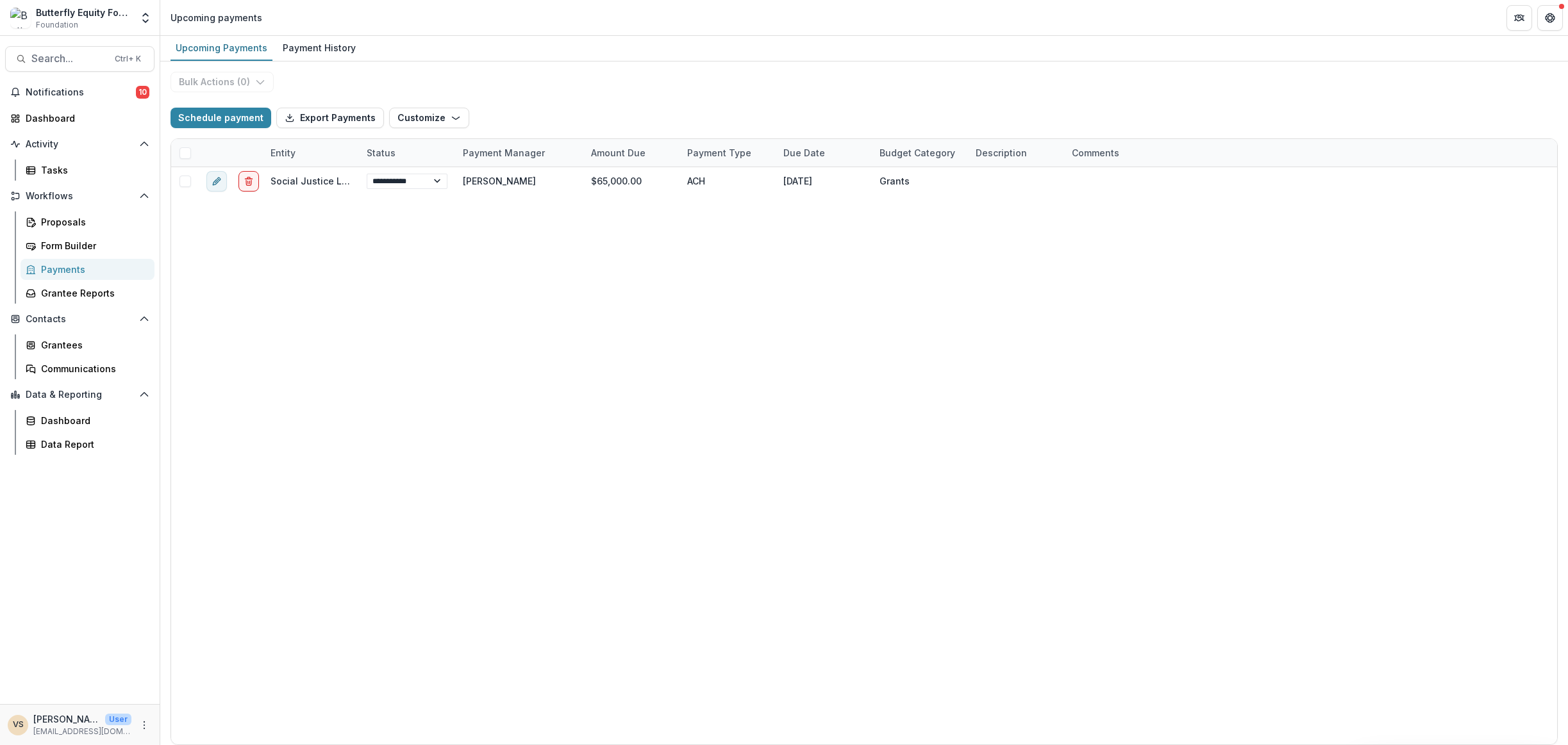
click at [324, 51] on div "Payment History" at bounding box center [319, 47] width 83 height 18
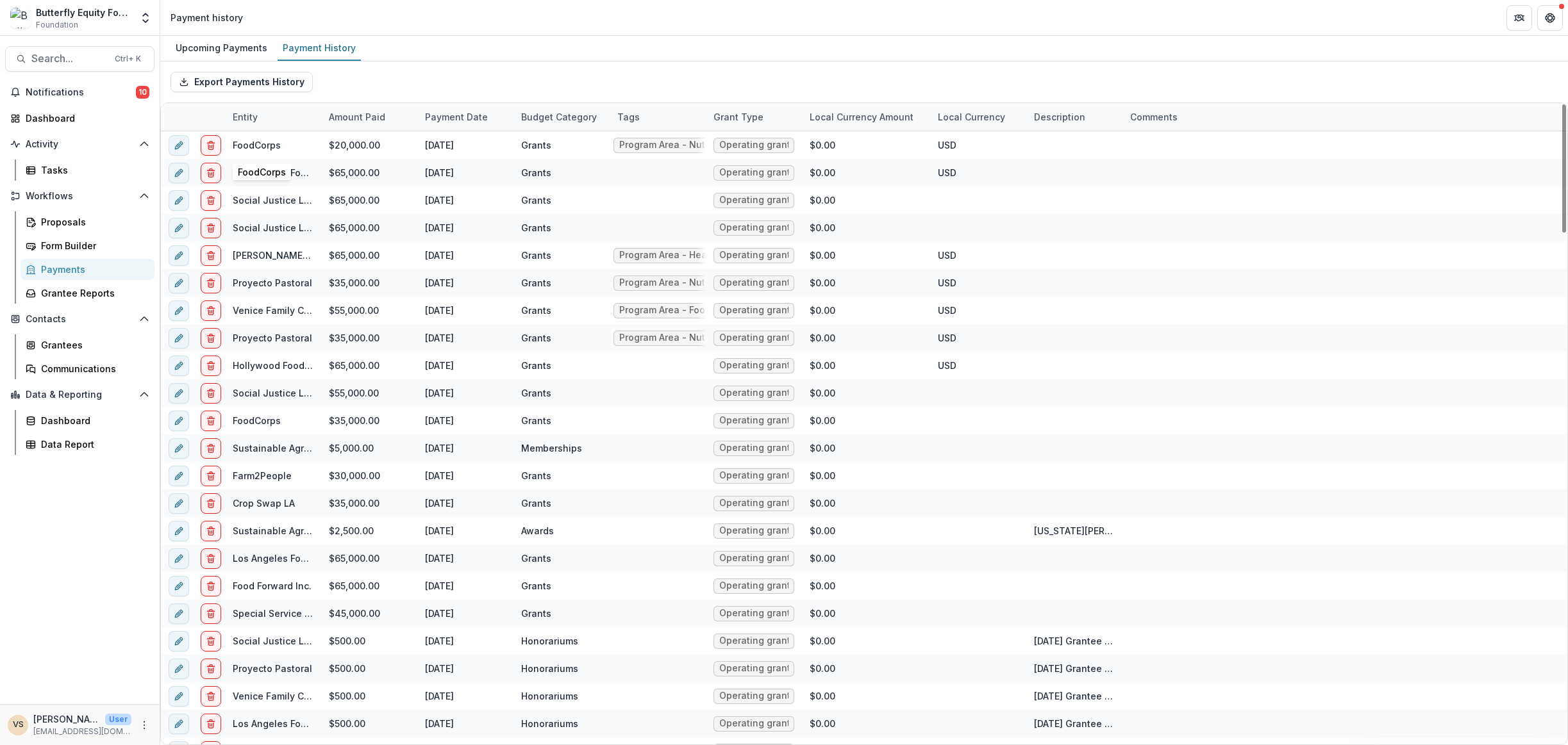
click at [261, 145] on link "FoodCorps" at bounding box center [256, 145] width 48 height 11
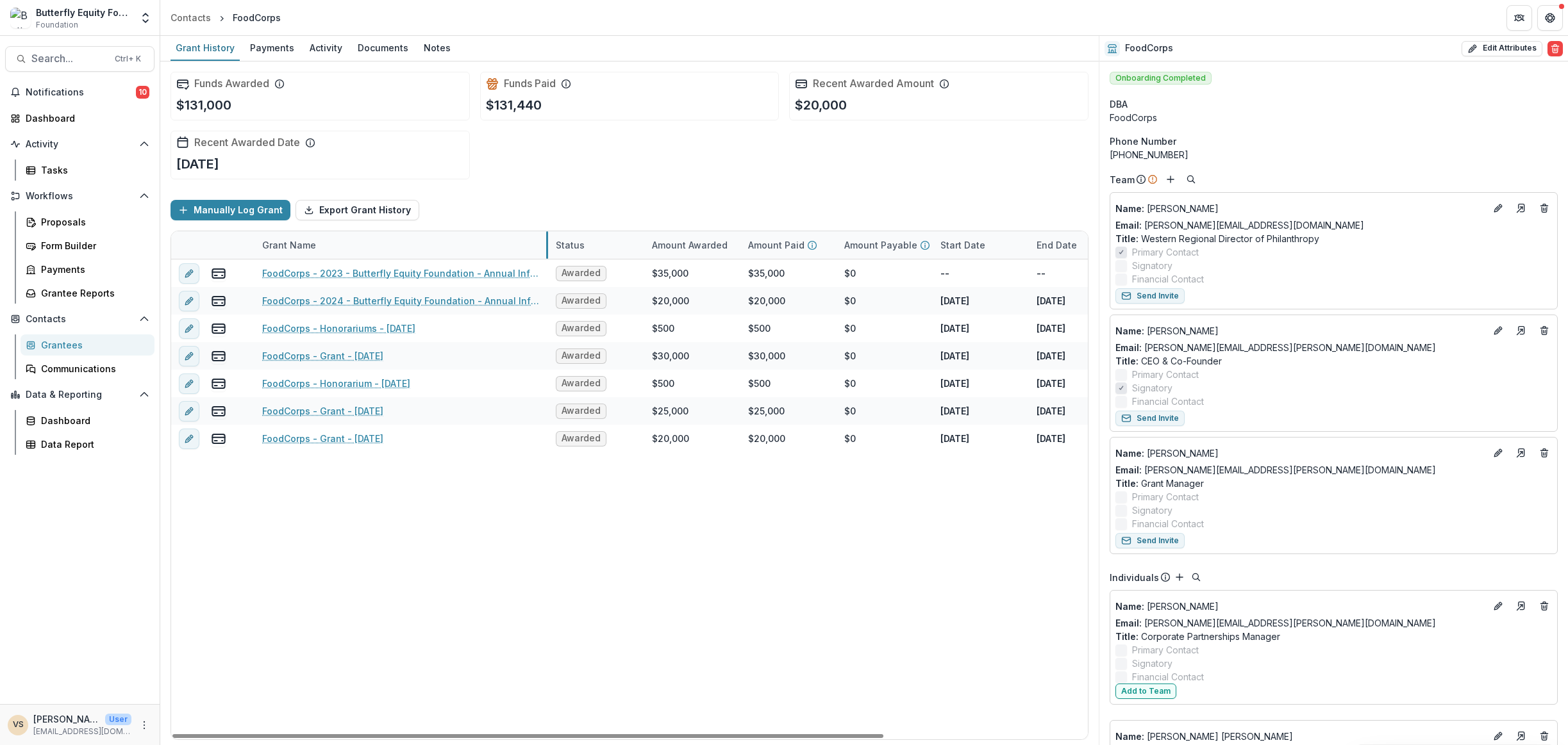
drag, startPoint x: 413, startPoint y: 244, endPoint x: 547, endPoint y: 273, distance: 137.1
click at [387, 301] on link "FoodCorps - 2024 - Butterfly Equity Foundation - Annual Info Sheet, Goals, & Re…" at bounding box center [401, 301] width 278 height 13
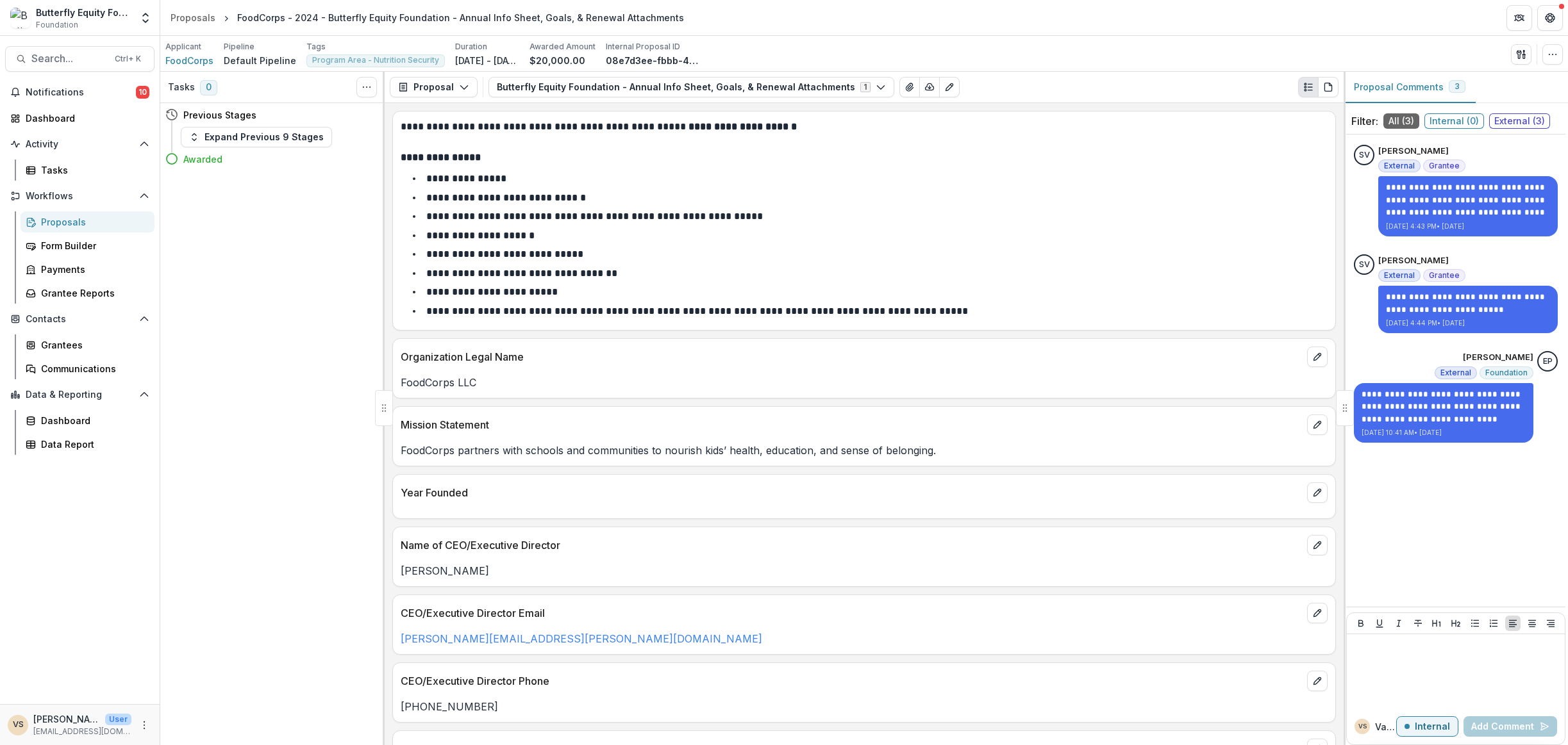
click at [245, 135] on button "Expand Previous 9 Stages" at bounding box center [256, 137] width 151 height 21
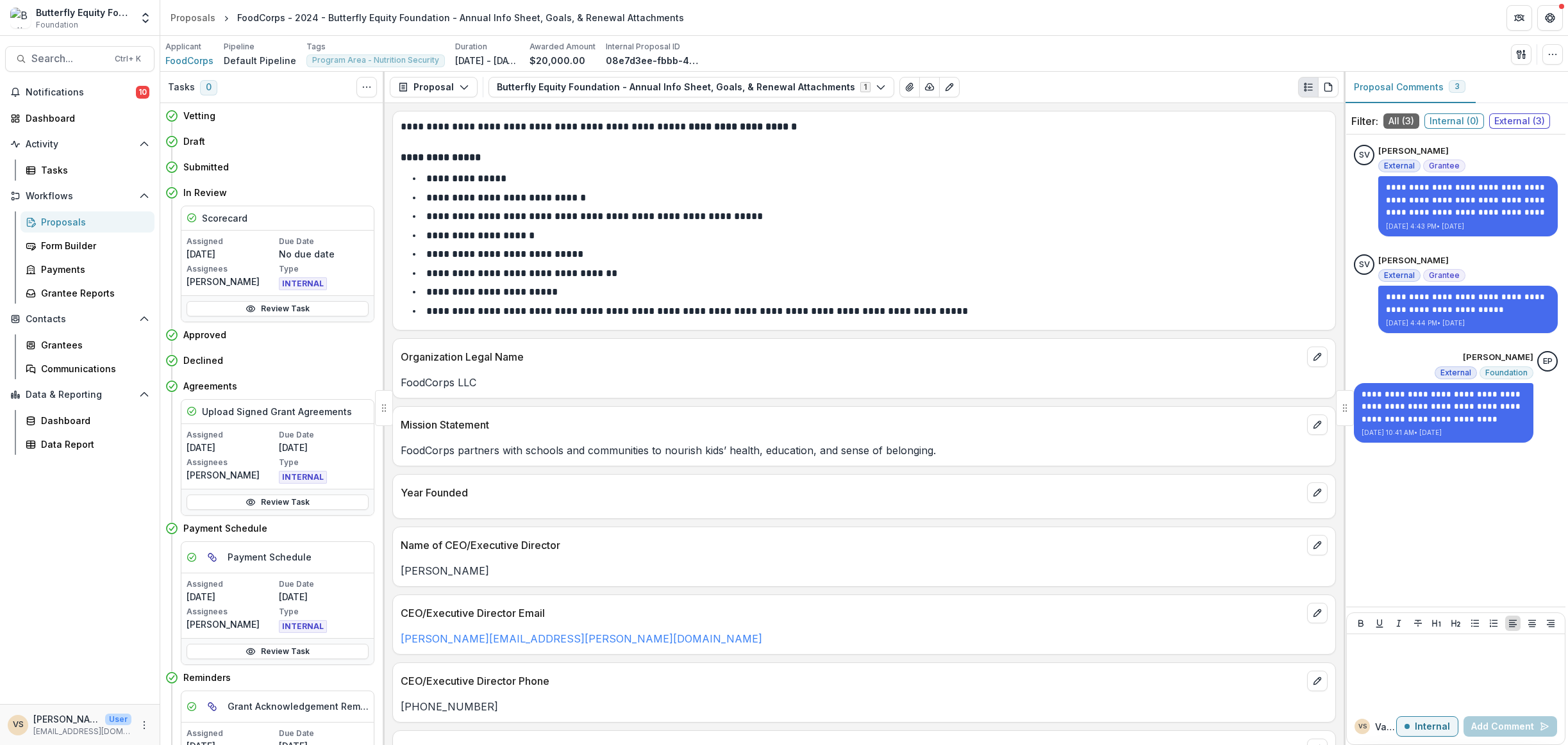
click at [1332, 90] on icon "PDF view" at bounding box center [1328, 86] width 7 height 8
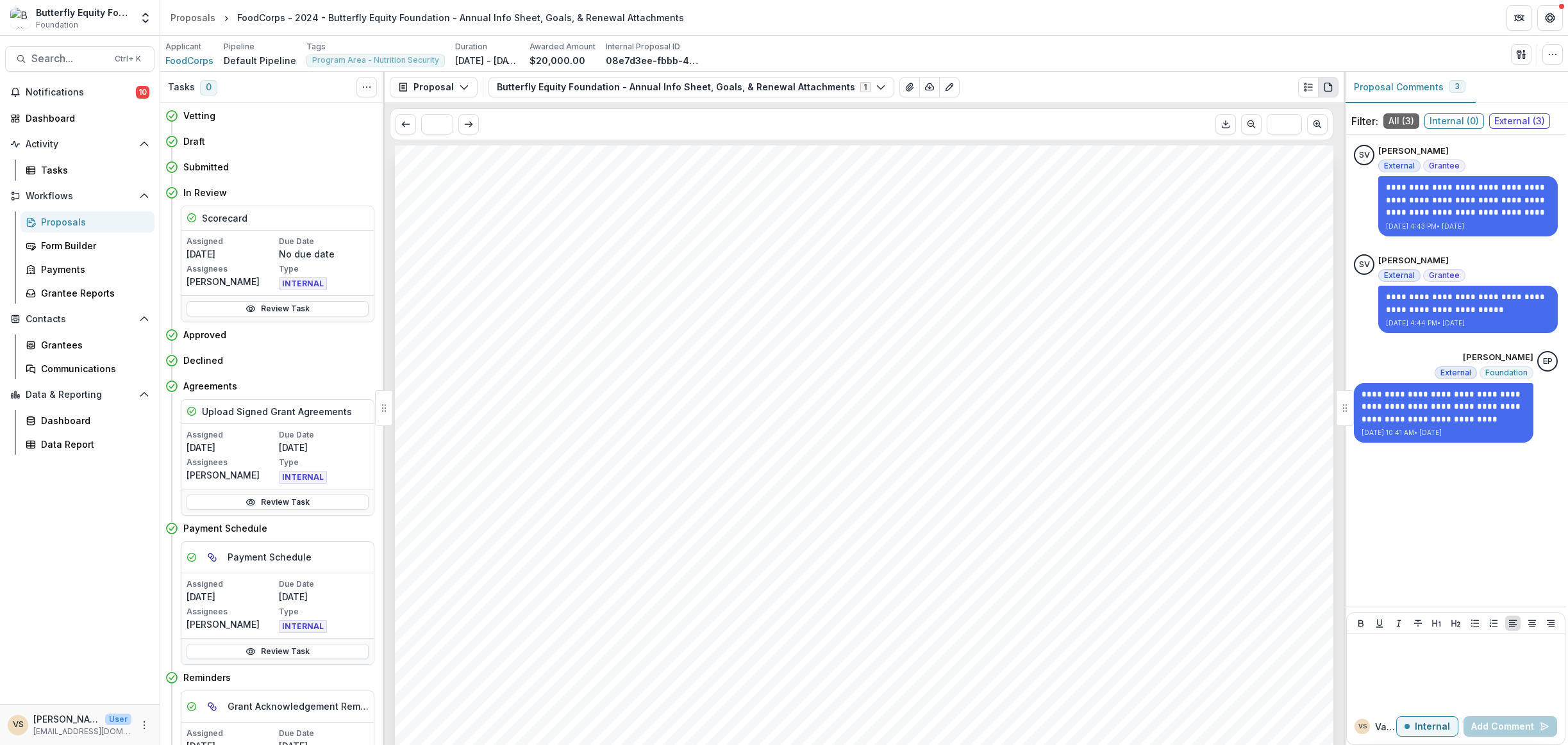
click at [1312, 88] on icon "Plaintext view" at bounding box center [1308, 87] width 10 height 10
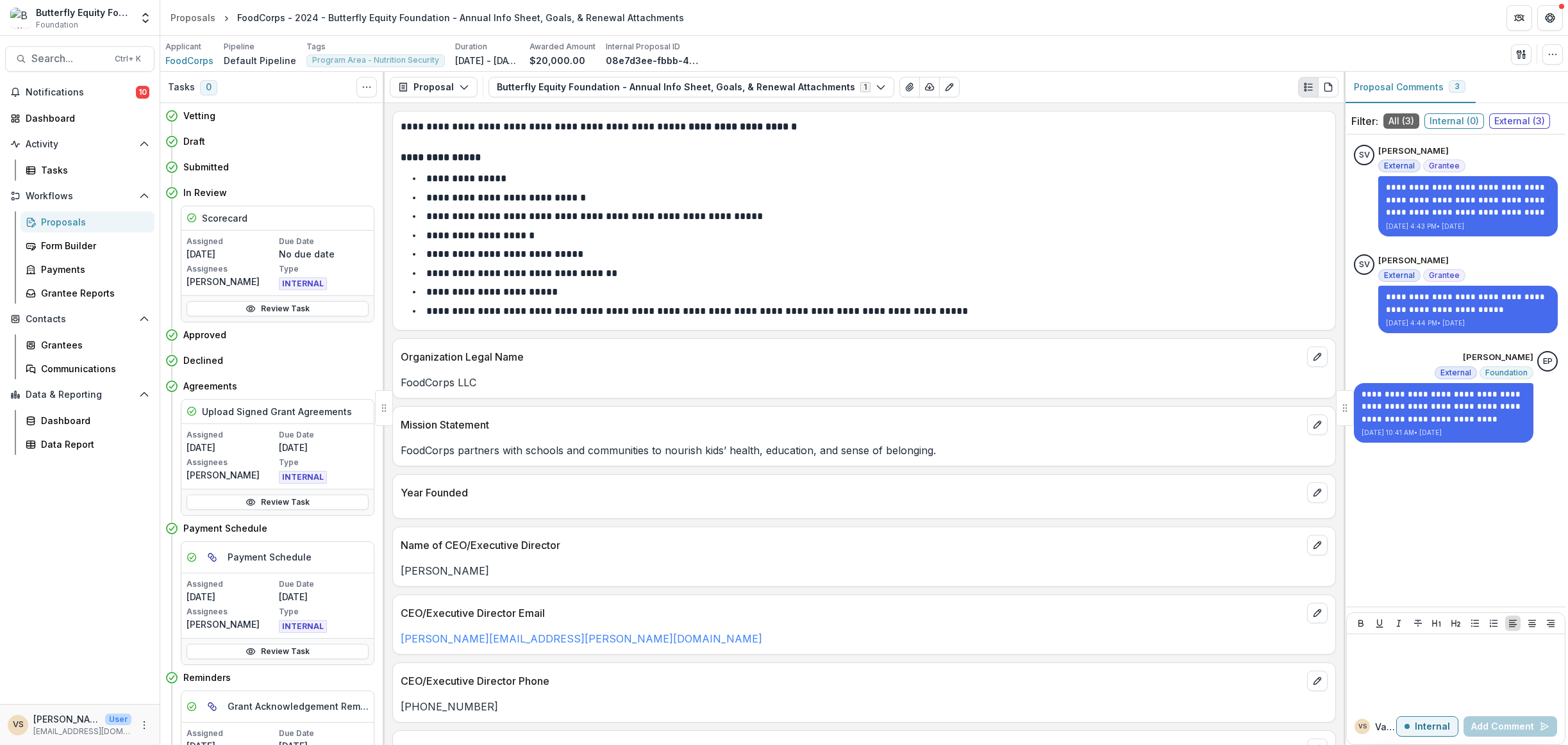
click at [1420, 86] on button "Proposal Comments 3" at bounding box center [1409, 87] width 132 height 32
click at [1552, 55] on icon "button" at bounding box center [1553, 55] width 10 height 10
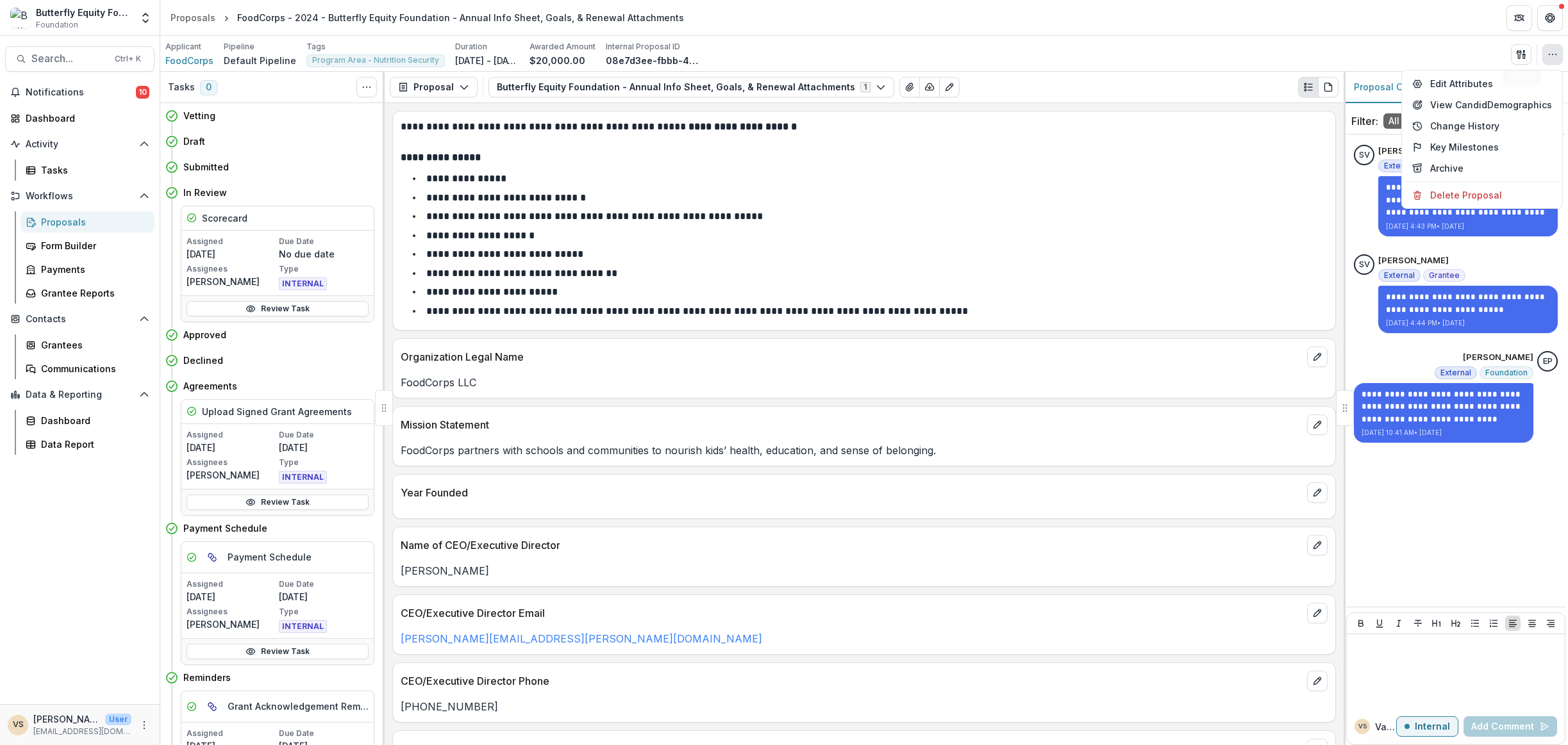
click at [1449, 52] on div "Applicant FoodCorps Pipeline Default Pipeline Tags Program Area - Nutrition Sec…" at bounding box center [864, 55] width 1398 height 27
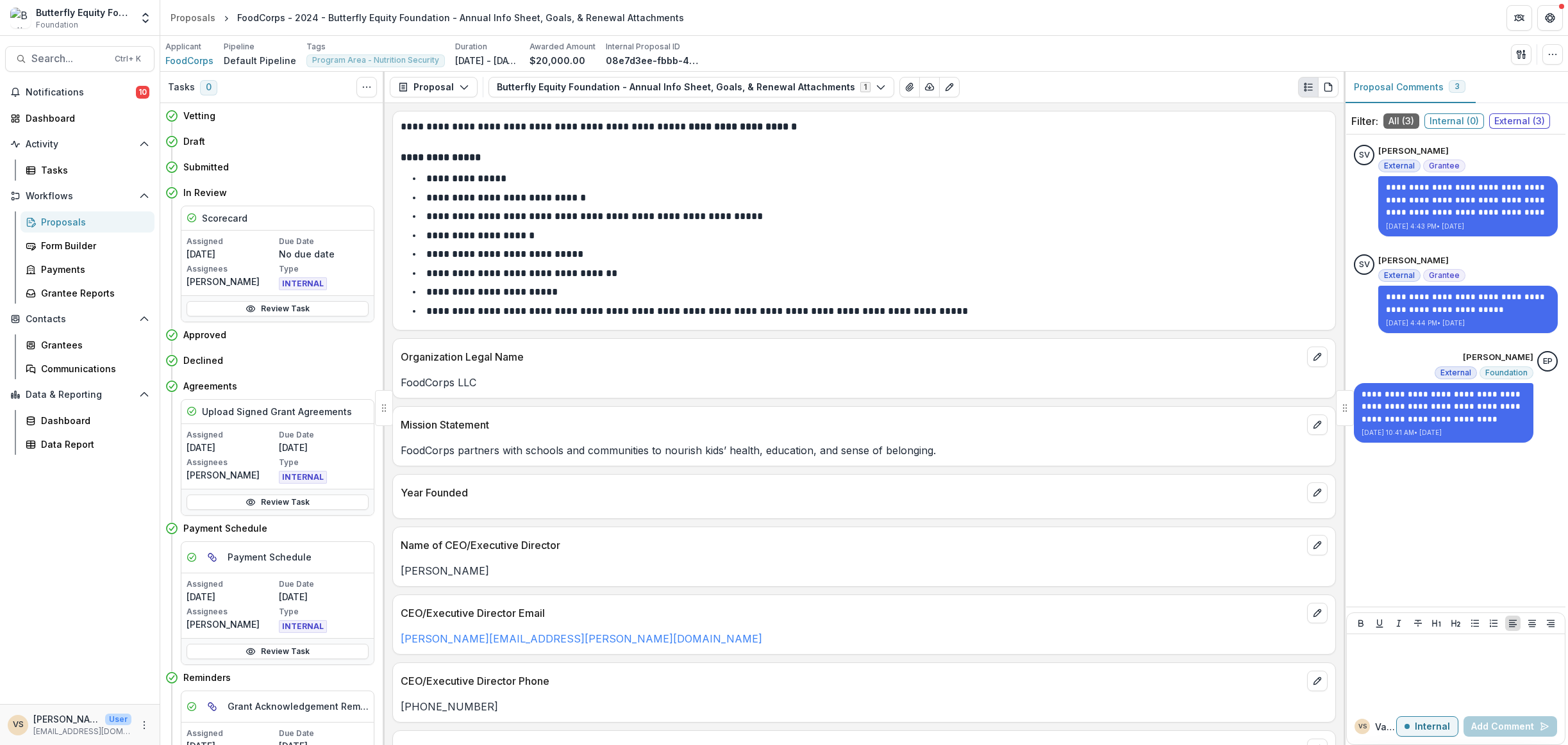
click at [1371, 46] on div "Applicant FoodCorps Pipeline Default Pipeline Tags Program Area - Nutrition Sec…" at bounding box center [864, 55] width 1398 height 27
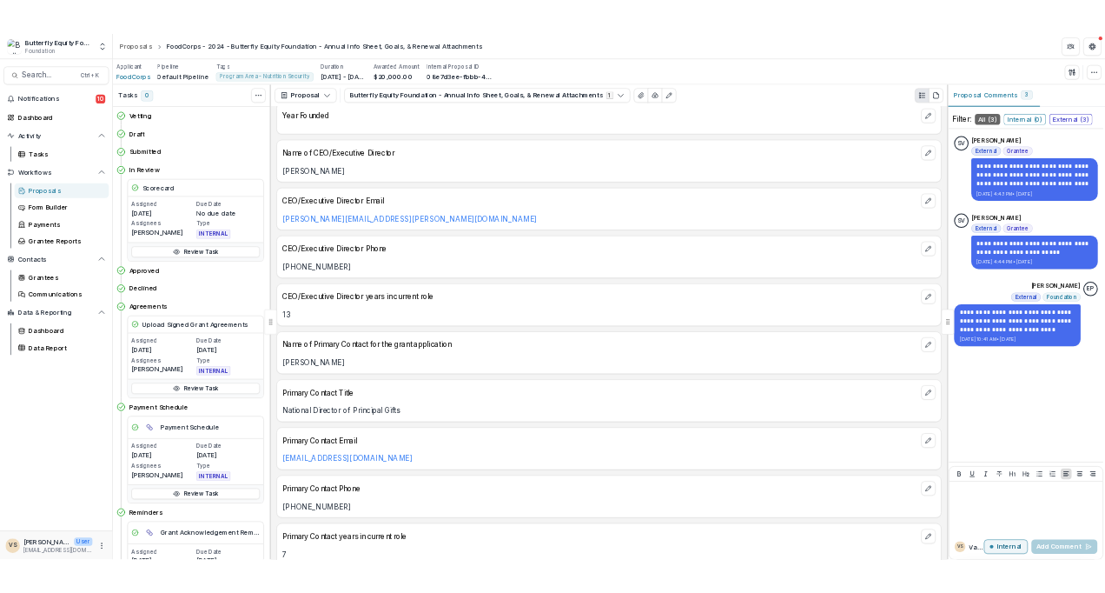
scroll to position [695, 0]
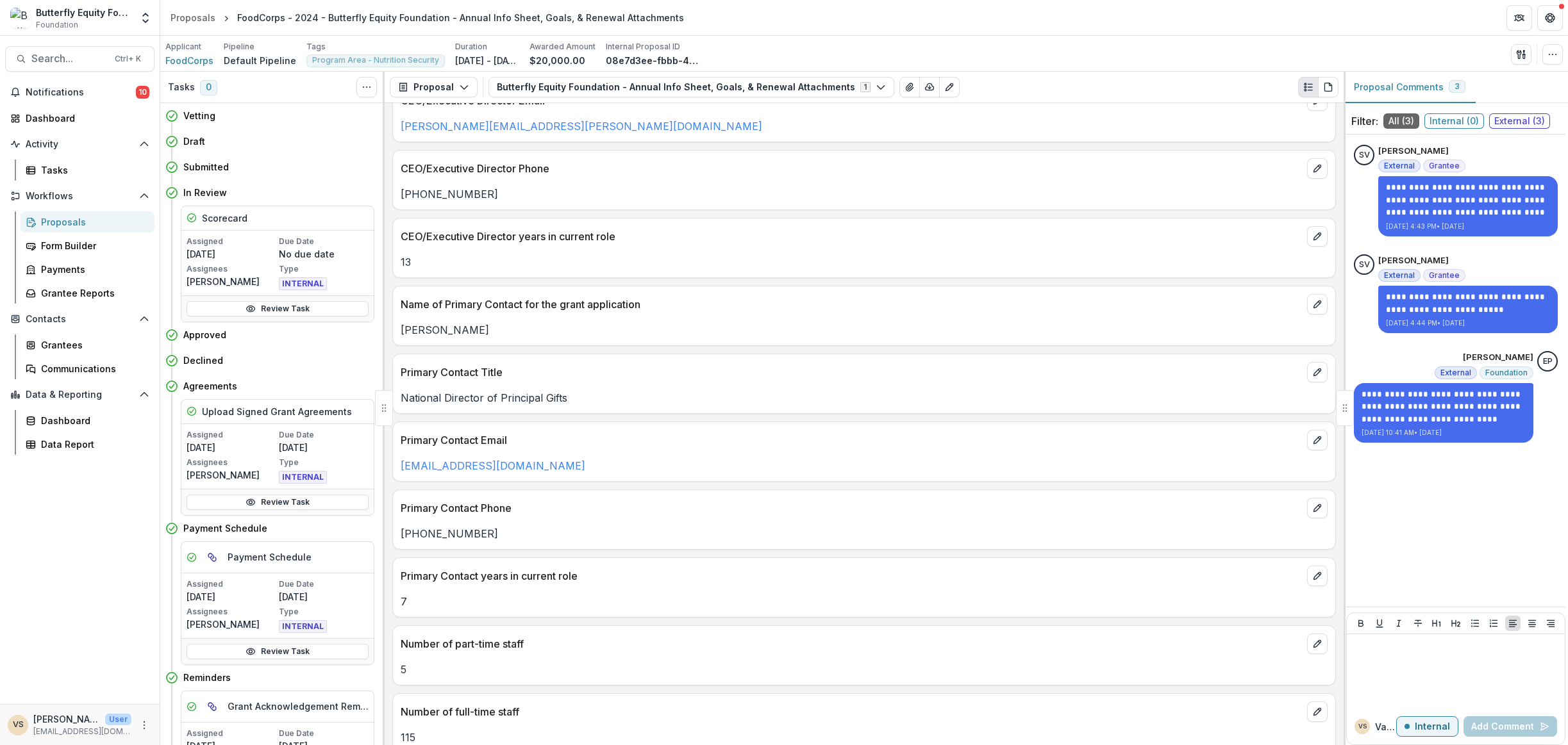
click at [204, 164] on h4 "Submitted" at bounding box center [206, 167] width 46 height 13
click at [170, 164] on icon at bounding box center [171, 167] width 13 height 13
drag, startPoint x: 170, startPoint y: 164, endPoint x: 266, endPoint y: 190, distance: 99.5
click at [266, 190] on div "In Review Move here" at bounding box center [278, 193] width 191 height 15
